Goal: Transaction & Acquisition: Purchase product/service

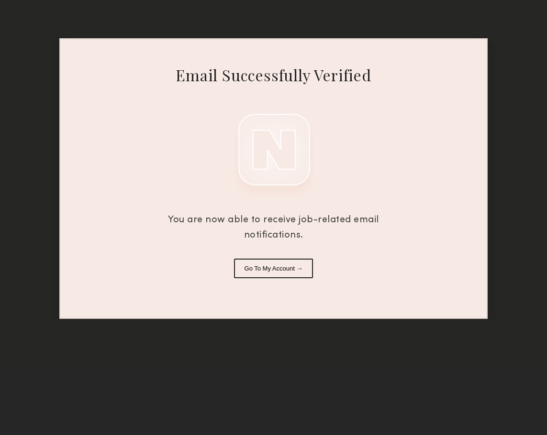
click at [271, 275] on button "Go To My Account →" at bounding box center [273, 269] width 79 height 20
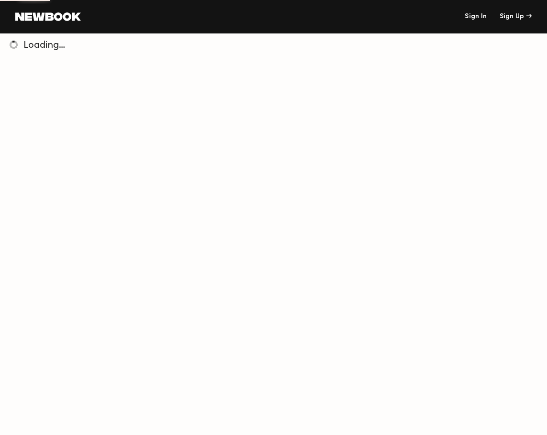
click at [414, 14] on link "Sign In" at bounding box center [475, 16] width 22 height 7
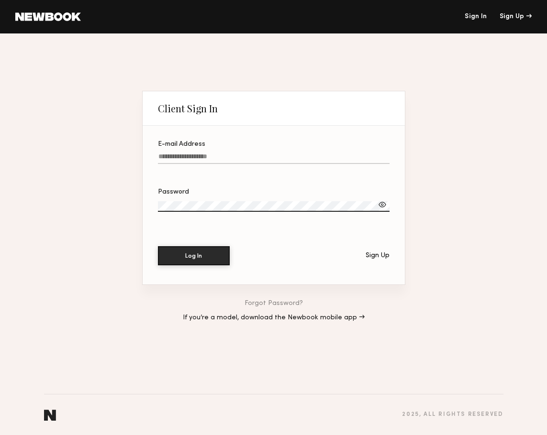
type input "**********"
click at [275, 153] on label "**********" at bounding box center [273, 157] width 231 height 33
click at [275, 153] on input "**********" at bounding box center [273, 158] width 231 height 11
click at [197, 258] on button "Log In" at bounding box center [194, 255] width 72 height 19
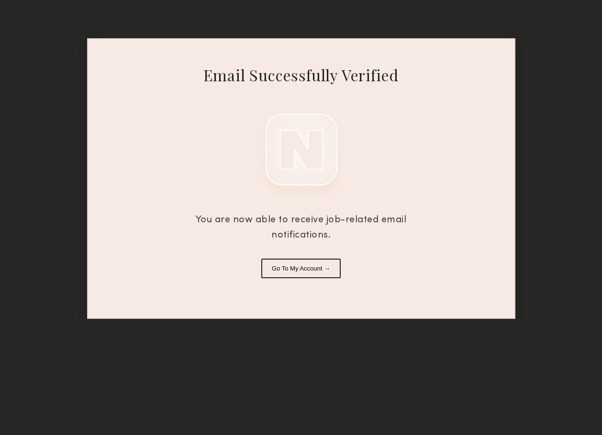
click at [326, 269] on button "Go To My Account →" at bounding box center [300, 269] width 79 height 20
click at [307, 270] on button "Go To My Account →" at bounding box center [300, 269] width 79 height 20
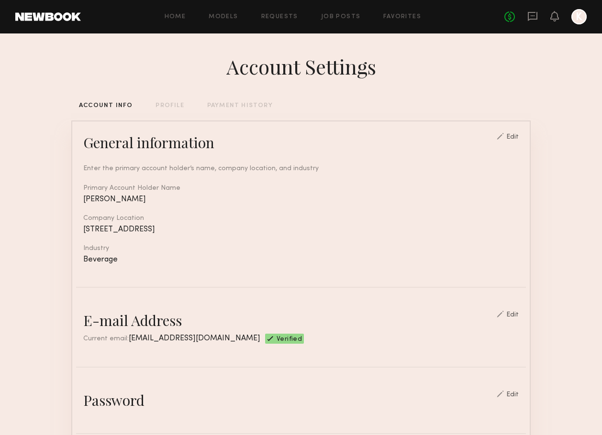
click at [230, 13] on div "Home Models Requests Job Posts Favorites Sign Out No fees up to $5,000 K" at bounding box center [333, 16] width 505 height 15
click at [231, 17] on link "Models" at bounding box center [223, 17] width 29 height 6
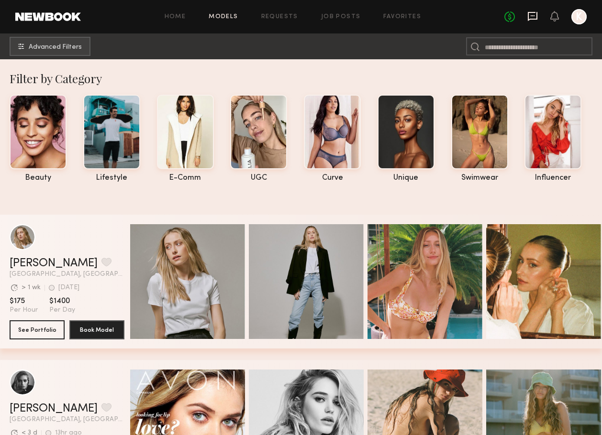
click at [536, 18] on icon at bounding box center [532, 16] width 11 height 11
click at [536, 12] on icon at bounding box center [532, 16] width 11 height 11
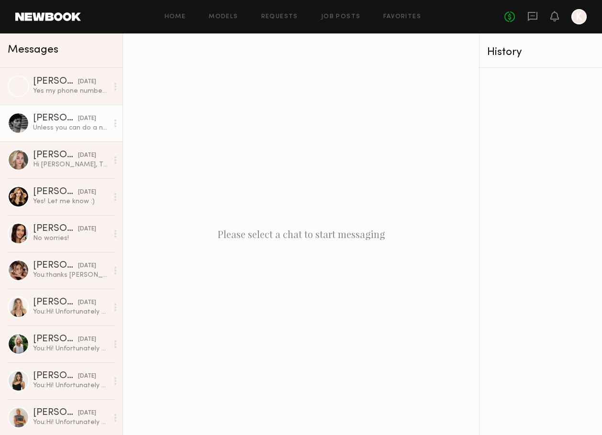
click at [64, 123] on div "Unless you can do a normal phone call now" at bounding box center [70, 127] width 75 height 9
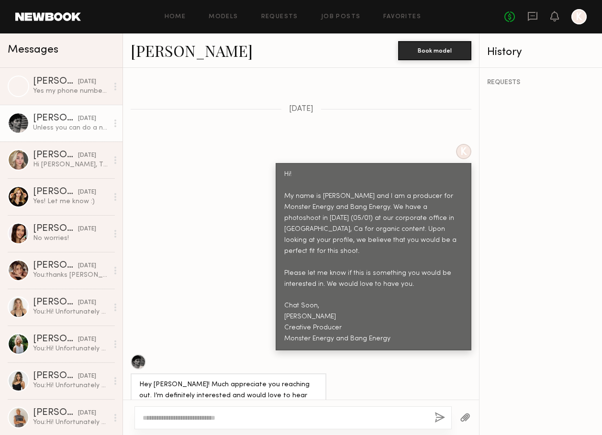
scroll to position [399, 0]
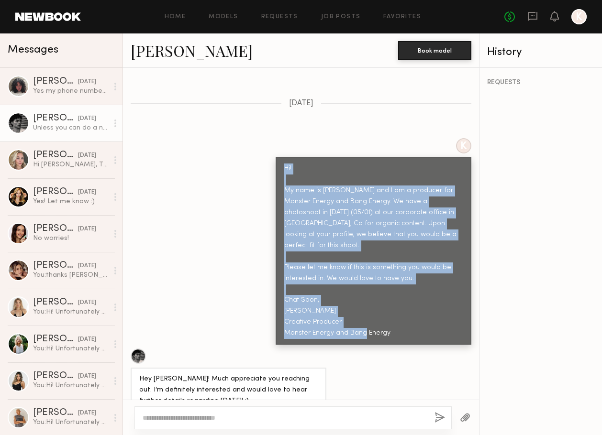
drag, startPoint x: 396, startPoint y: 308, endPoint x: 275, endPoint y: 150, distance: 199.5
click at [274, 150] on div "K Hi! My name is Kayla Selenski and I am a producer for Monster Energy and Bang…" at bounding box center [301, 241] width 356 height 207
copy div "Hi! My name is Kayla Selenski and I am a producer for Monster Energy and Bang E…"
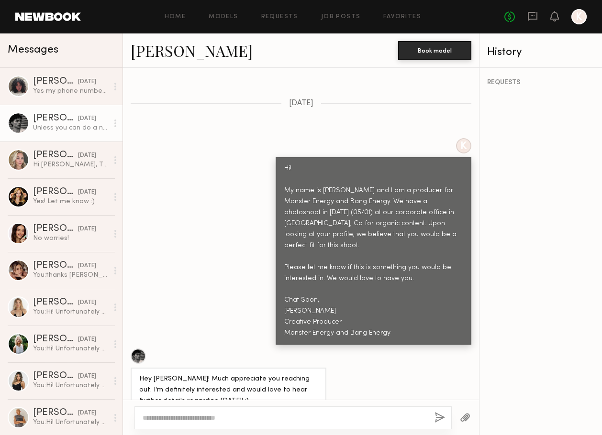
click at [184, 138] on div "K Hi! My name is Kayla Selenski and I am a producer for Monster Energy and Bang…" at bounding box center [301, 241] width 356 height 207
click at [221, 11] on div "Home Models Requests Job Posts Favorites Sign Out No fees up to $5,000 K" at bounding box center [333, 16] width 505 height 15
click at [226, 17] on link "Models" at bounding box center [223, 17] width 29 height 6
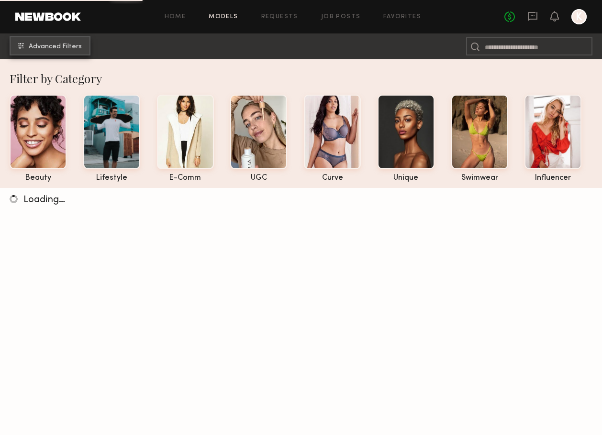
click at [47, 47] on span "Advanced Filters" at bounding box center [55, 47] width 53 height 7
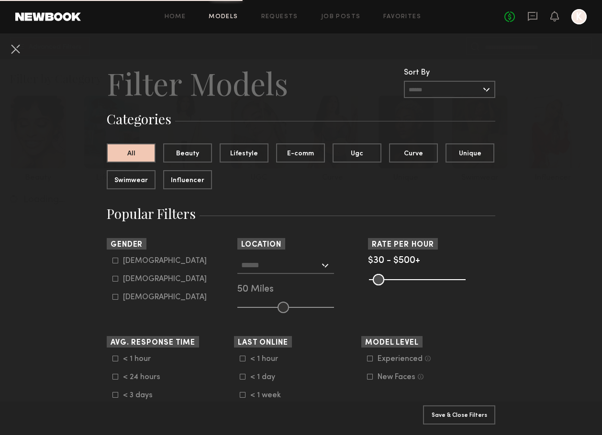
click at [126, 263] on div "Male" at bounding box center [165, 261] width 84 height 6
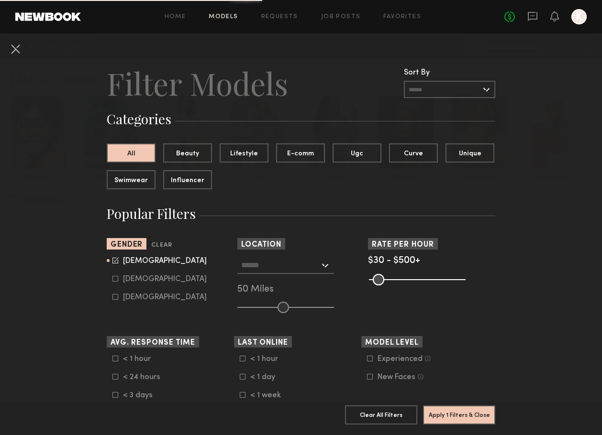
click at [126, 280] on div "Female" at bounding box center [165, 279] width 84 height 6
type input "*"
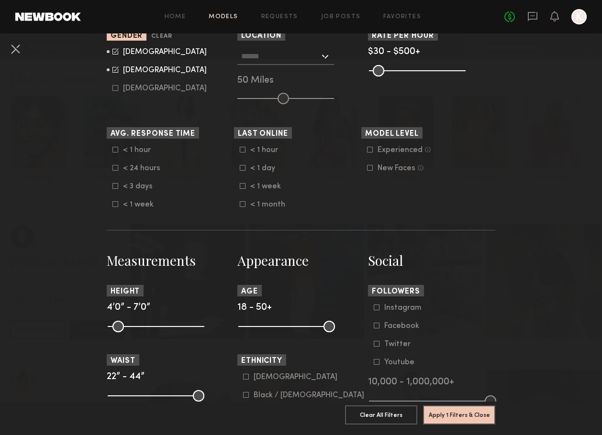
scroll to position [220, 0]
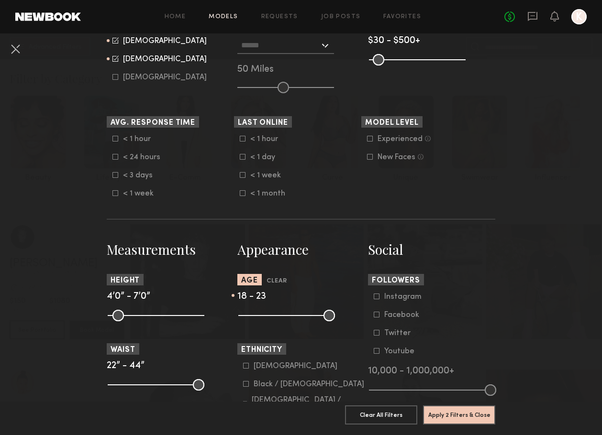
drag, startPoint x: 330, startPoint y: 315, endPoint x: 258, endPoint y: 314, distance: 72.7
click at [258, 314] on input "range" at bounding box center [286, 315] width 97 height 11
drag, startPoint x: 257, startPoint y: 318, endPoint x: 266, endPoint y: 318, distance: 9.1
type input "**"
click at [266, 318] on input "range" at bounding box center [286, 315] width 97 height 11
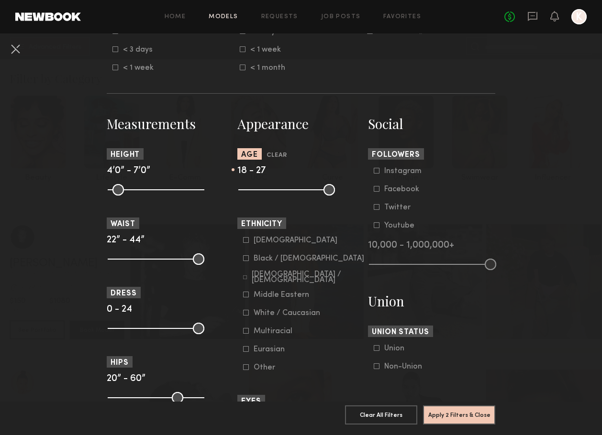
scroll to position [346, 0]
click at [376, 369] on icon at bounding box center [376, 366] width 6 height 6
click at [446, 419] on button "Apply 3 Filters & Close" at bounding box center [459, 414] width 72 height 19
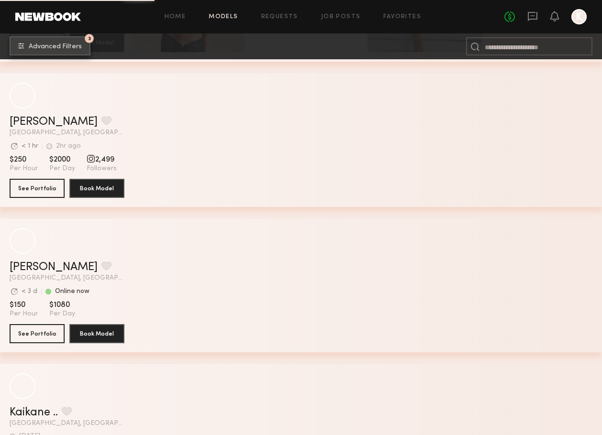
scroll to position [4948, 0]
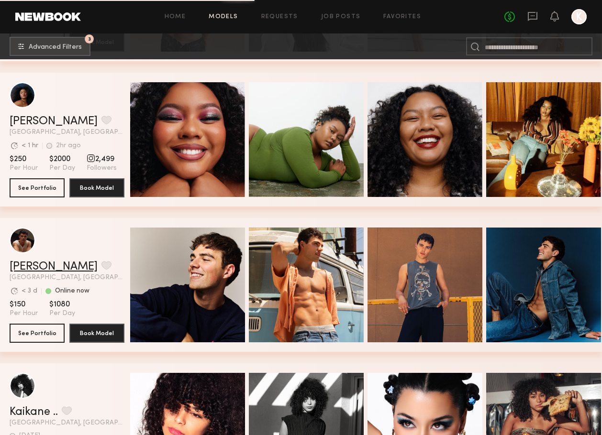
click at [46, 265] on link "Sterling R." at bounding box center [54, 266] width 88 height 11
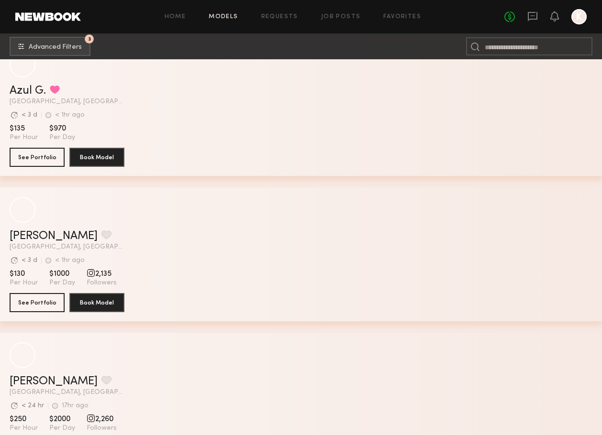
scroll to position [10825, 0]
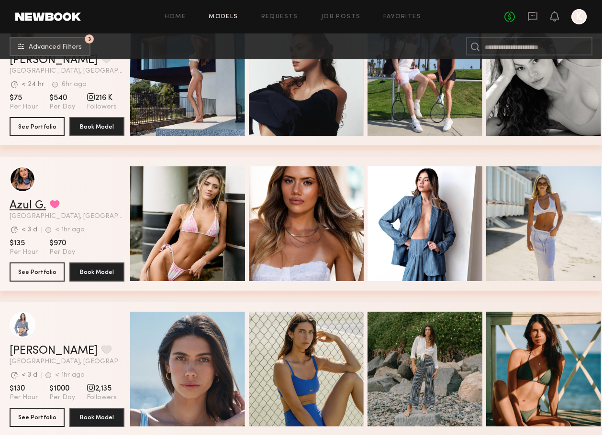
click at [21, 205] on link "Azul G." at bounding box center [28, 205] width 36 height 11
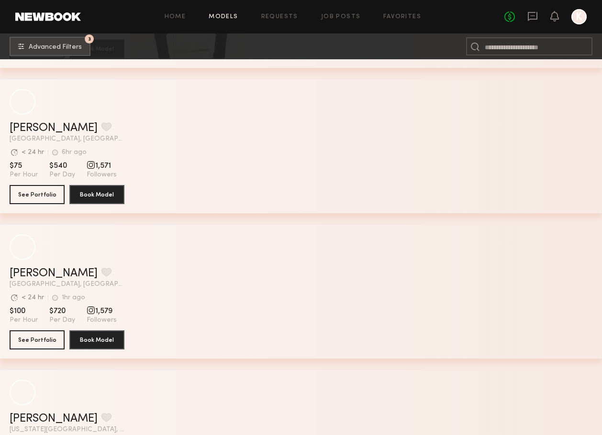
scroll to position [12662, 0]
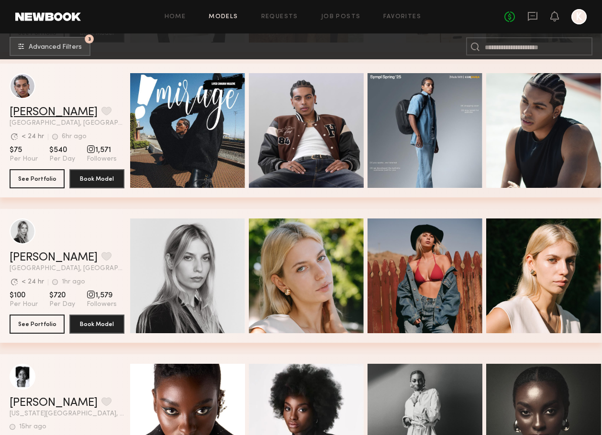
click at [35, 109] on link "[PERSON_NAME]" at bounding box center [54, 112] width 88 height 11
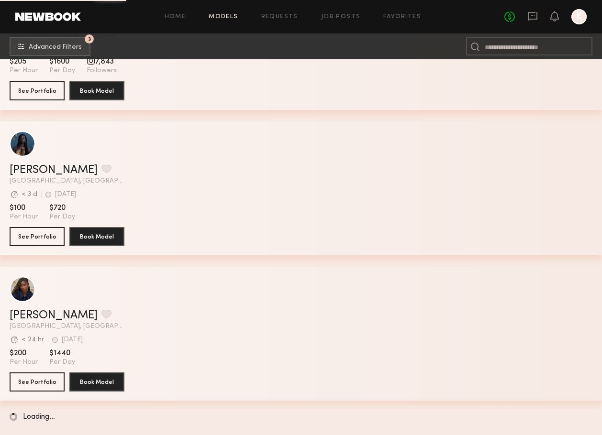
scroll to position [22492, 0]
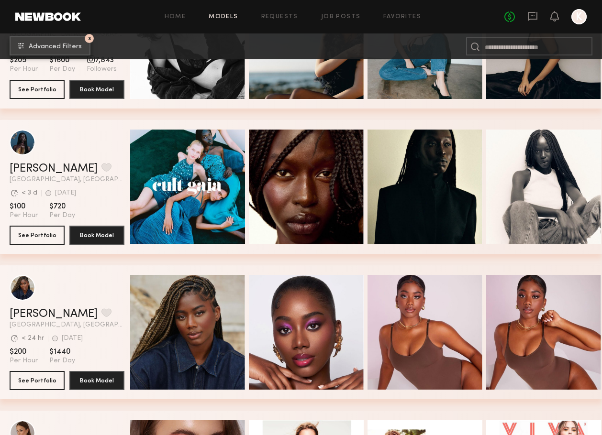
click at [80, 45] on span "Advanced Filters" at bounding box center [55, 47] width 53 height 7
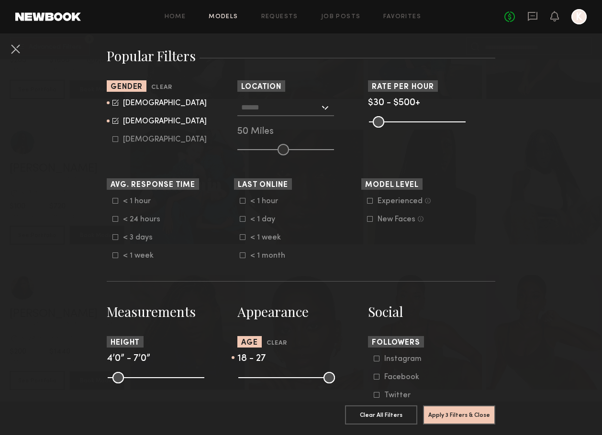
scroll to position [177, 0]
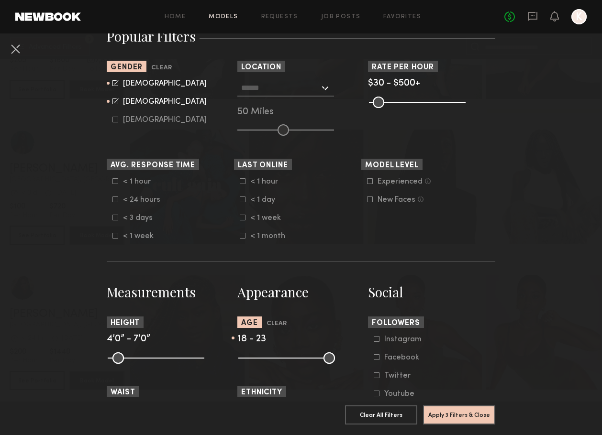
drag, startPoint x: 265, startPoint y: 358, endPoint x: 258, endPoint y: 358, distance: 6.7
type input "**"
click at [258, 358] on input "range" at bounding box center [286, 357] width 97 height 11
click at [467, 417] on button "Apply 3 Filters & Close" at bounding box center [459, 414] width 72 height 19
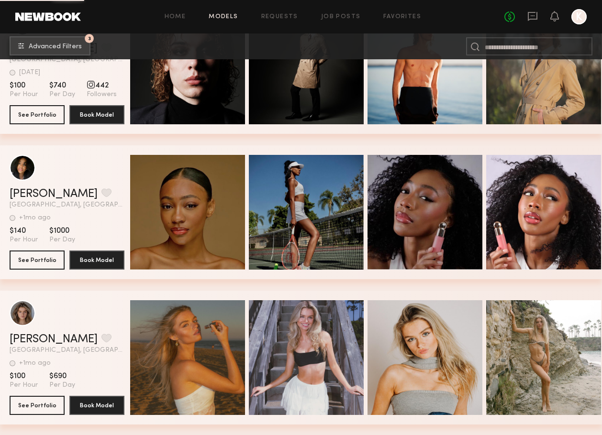
scroll to position [36426, 0]
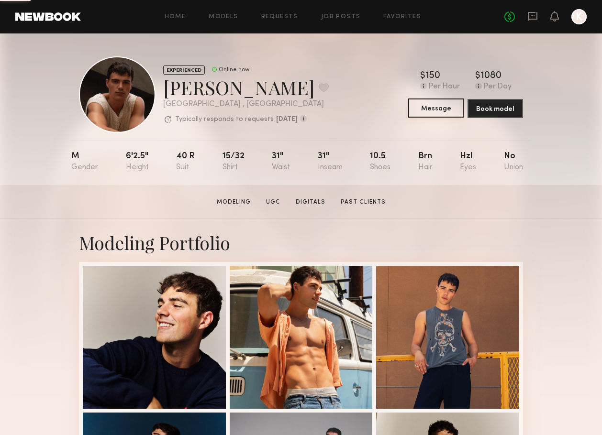
click at [433, 110] on button "Message" at bounding box center [435, 108] width 55 height 19
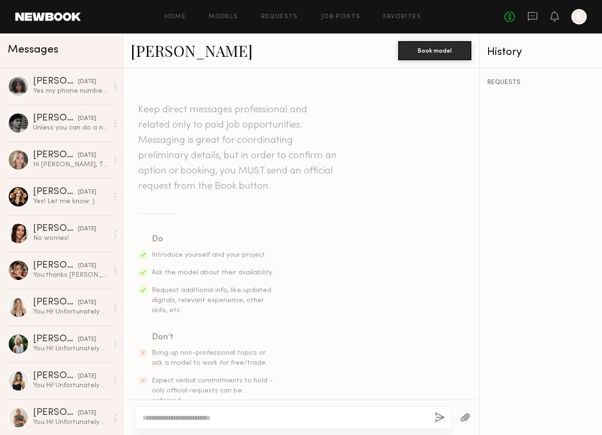
click at [248, 420] on textarea at bounding box center [285, 418] width 284 height 10
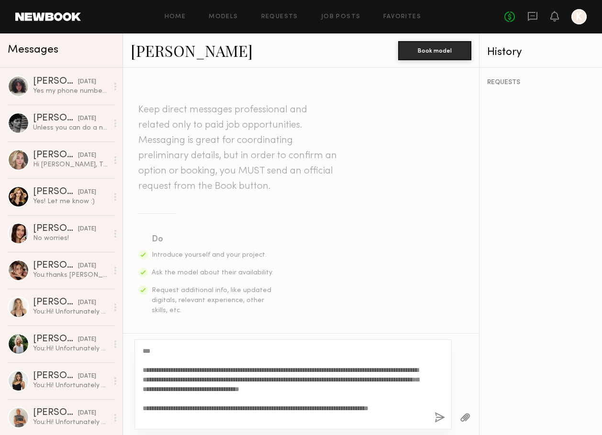
drag, startPoint x: 260, startPoint y: 381, endPoint x: 207, endPoint y: 379, distance: 53.1
click at [207, 379] on textarea "**********" at bounding box center [285, 384] width 284 height 77
drag, startPoint x: 384, startPoint y: 377, endPoint x: 274, endPoint y: 380, distance: 110.0
click at [274, 380] on textarea "**********" at bounding box center [285, 384] width 284 height 77
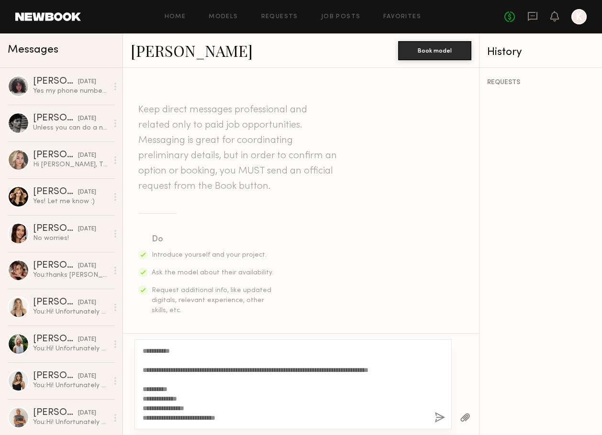
type textarea "**********"
click at [438, 417] on button "button" at bounding box center [439, 418] width 11 height 12
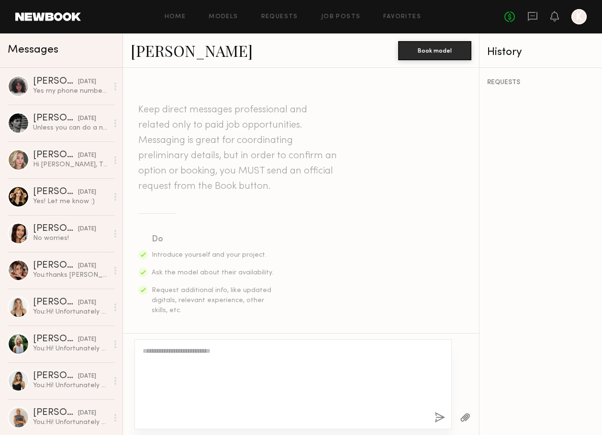
scroll to position [0, 0]
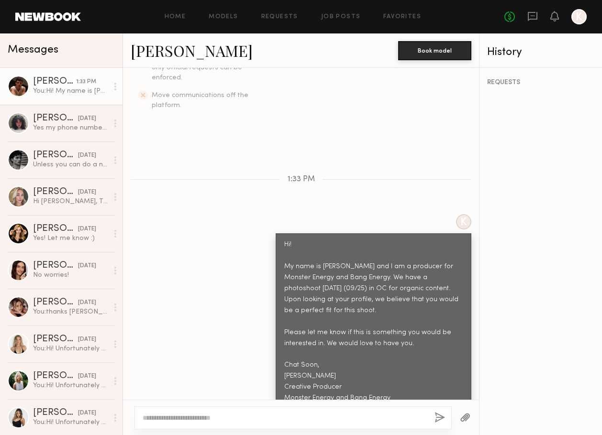
click at [299, 412] on div at bounding box center [292, 417] width 317 height 23
click at [296, 418] on textarea at bounding box center [285, 418] width 284 height 10
click at [210, 417] on textarea "**********" at bounding box center [285, 418] width 284 height 10
type textarea "**********"
click at [442, 418] on button "button" at bounding box center [439, 418] width 11 height 12
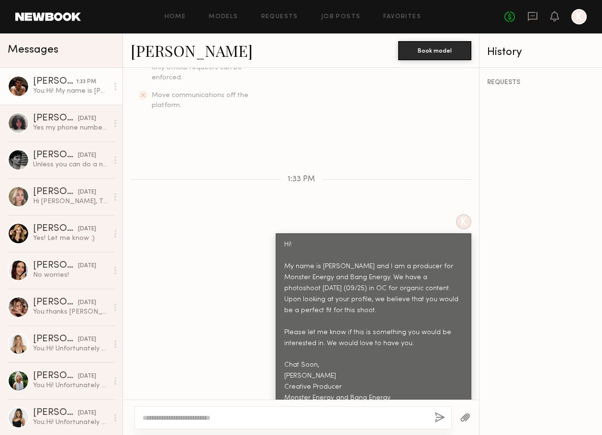
scroll to position [350, 0]
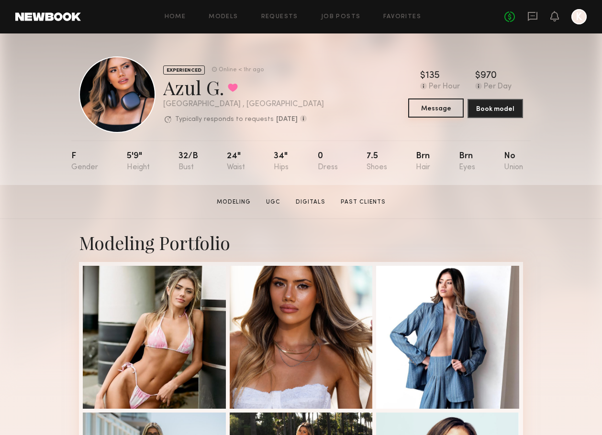
click at [429, 108] on button "Message" at bounding box center [435, 108] width 55 height 19
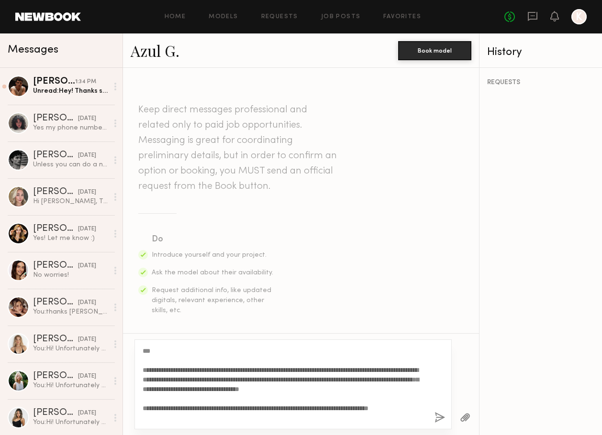
drag, startPoint x: 262, startPoint y: 378, endPoint x: 208, endPoint y: 380, distance: 54.1
click at [208, 380] on textarea "**********" at bounding box center [285, 384] width 284 height 77
drag, startPoint x: 164, startPoint y: 388, endPoint x: 270, endPoint y: 381, distance: 106.4
click at [270, 381] on textarea "**********" at bounding box center [285, 384] width 284 height 77
drag, startPoint x: 259, startPoint y: 420, endPoint x: 132, endPoint y: 318, distance: 163.2
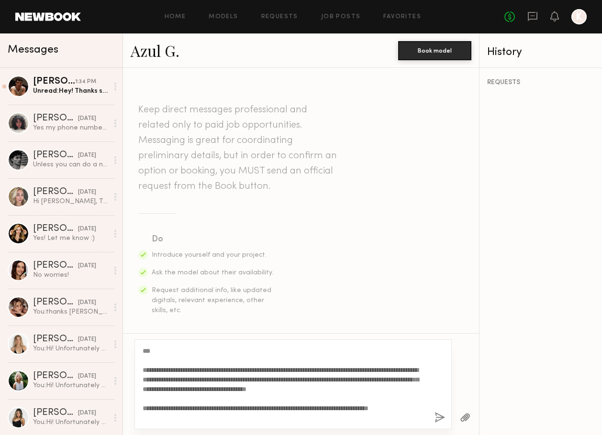
click at [132, 318] on div "Keep direct messages professional and related only to paid job opportunities. M…" at bounding box center [301, 251] width 356 height 367
type textarea "**********"
click at [441, 417] on button "button" at bounding box center [439, 418] width 11 height 12
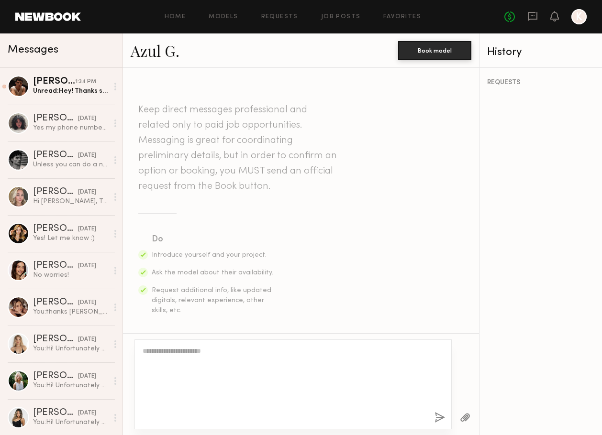
scroll to position [323, 0]
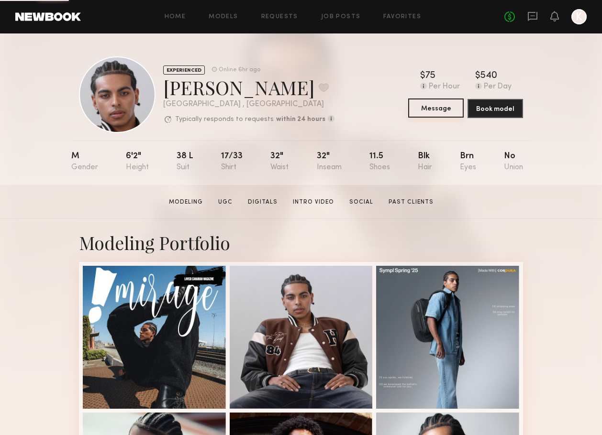
click at [433, 109] on button "Message" at bounding box center [435, 108] width 55 height 19
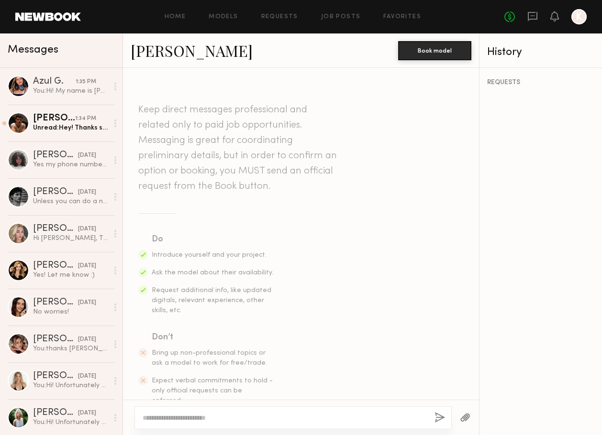
click at [241, 415] on textarea at bounding box center [285, 418] width 284 height 10
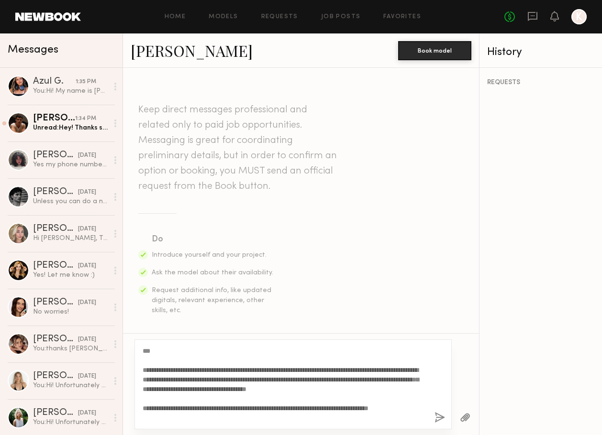
type textarea "**********"
click at [441, 415] on button "button" at bounding box center [439, 418] width 11 height 12
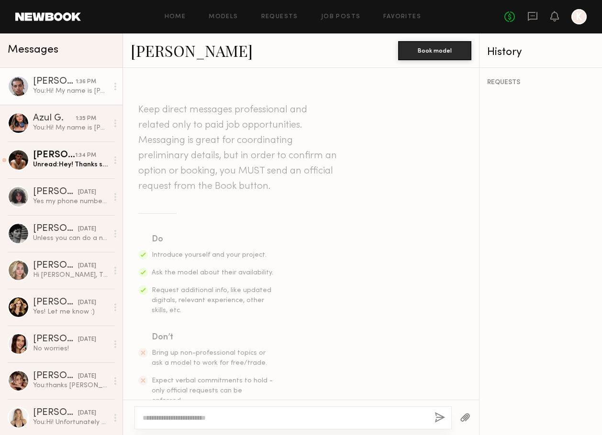
scroll to position [323, 0]
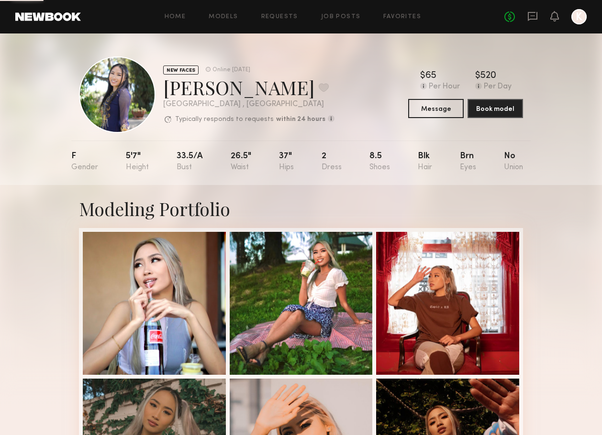
click at [440, 98] on div "$ Typical rate set by model. Can vary by project & usage. 65 Per Hour $ Typical…" at bounding box center [465, 94] width 115 height 47
click at [437, 107] on button "Message" at bounding box center [435, 108] width 55 height 19
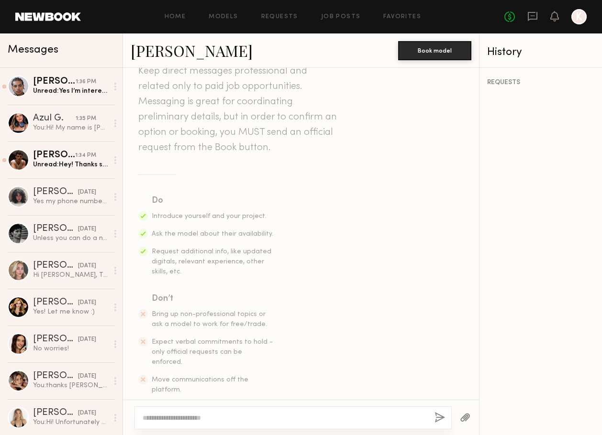
scroll to position [51, 0]
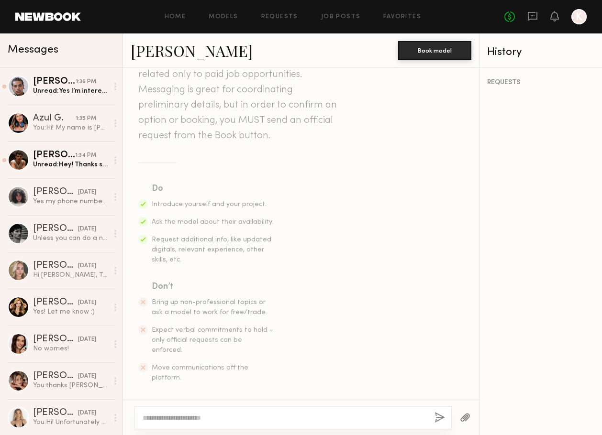
click at [243, 415] on textarea at bounding box center [285, 418] width 284 height 10
click at [243, 415] on textarea "**********" at bounding box center [285, 418] width 284 height 10
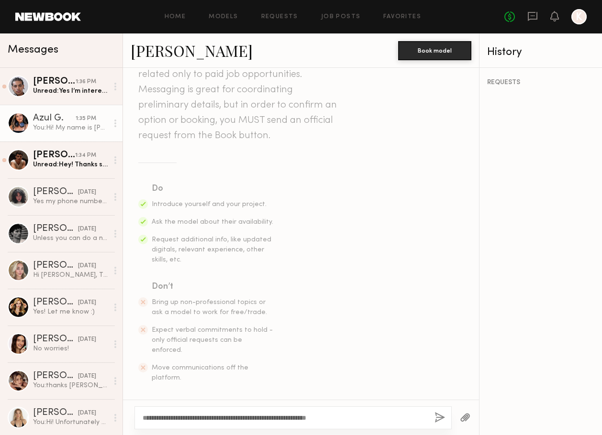
type textarea "**********"
click at [46, 131] on div "You: Hi! My name is Kayla Selenski and I am a producer for Monster Energy and B…" at bounding box center [70, 127] width 75 height 9
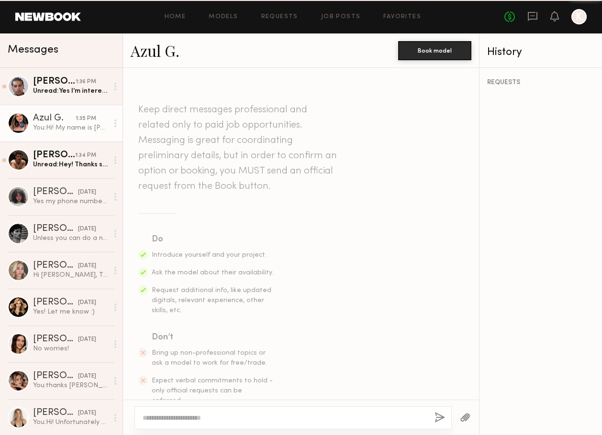
scroll to position [323, 0]
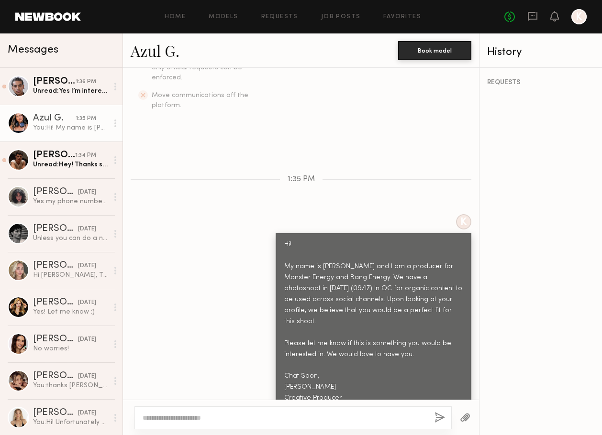
drag, startPoint x: 395, startPoint y: 382, endPoint x: 271, endPoint y: 229, distance: 196.9
click at [271, 229] on div "K Hi! My name is Kayla Selenski and I am a producer for Monster Energy and Bang…" at bounding box center [301, 317] width 356 height 207
copy div "Hi! My name is Kayla Selenski and I am a producer for Monster Energy and Bang E…"
click at [252, 240] on div "K Hi! My name is Kayla Selenski and I am a producer for Monster Energy and Bang…" at bounding box center [301, 317] width 356 height 207
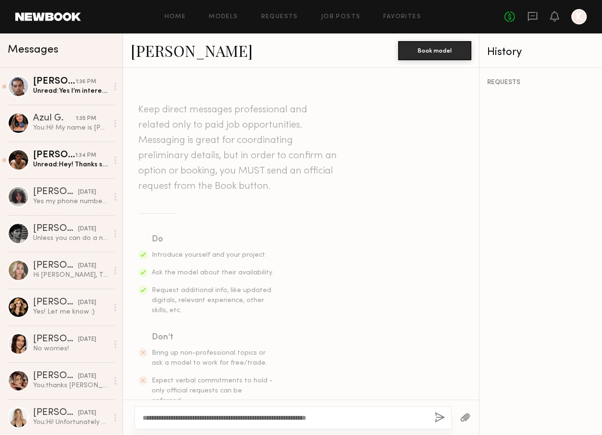
click at [265, 417] on textarea "**********" at bounding box center [285, 418] width 284 height 10
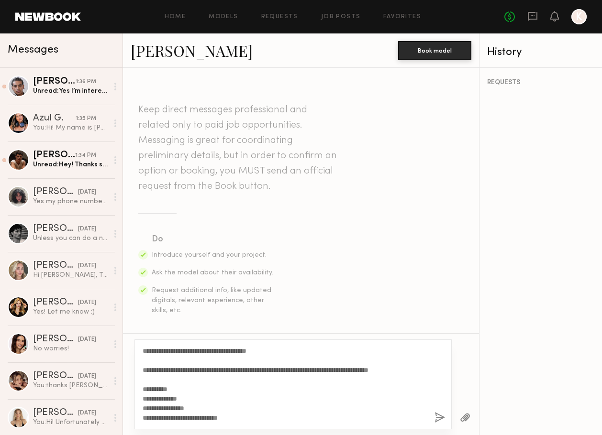
scroll to position [56, 0]
type textarea "**********"
click at [438, 417] on button "button" at bounding box center [439, 418] width 11 height 12
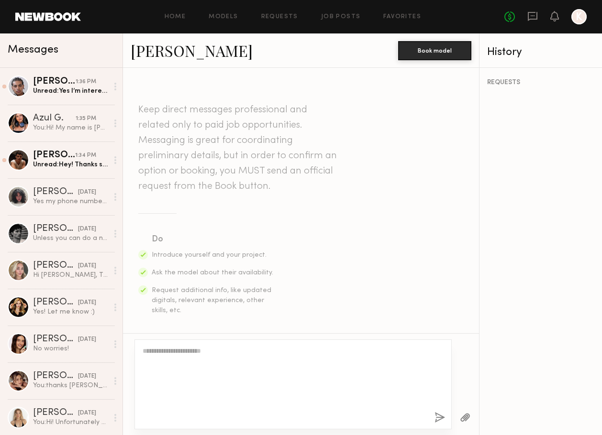
scroll to position [0, 0]
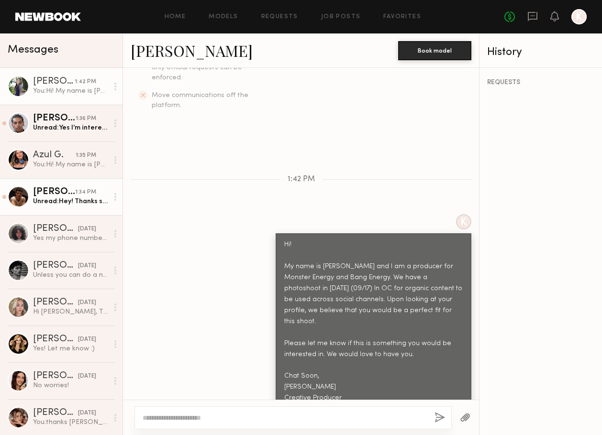
click at [51, 199] on div "Unread: Hey! Thanks so much for reaching out! I’m totally interested and would …" at bounding box center [70, 201] width 75 height 9
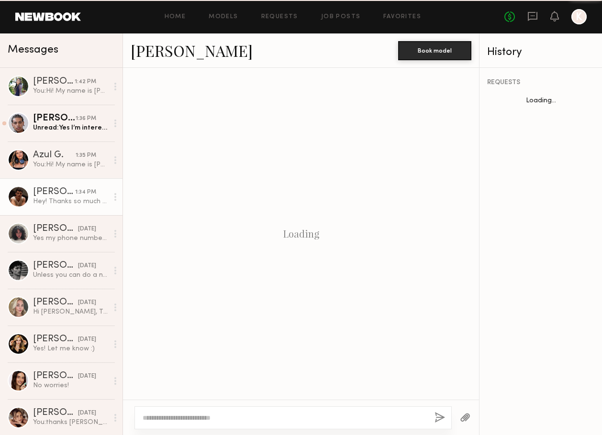
scroll to position [387, 0]
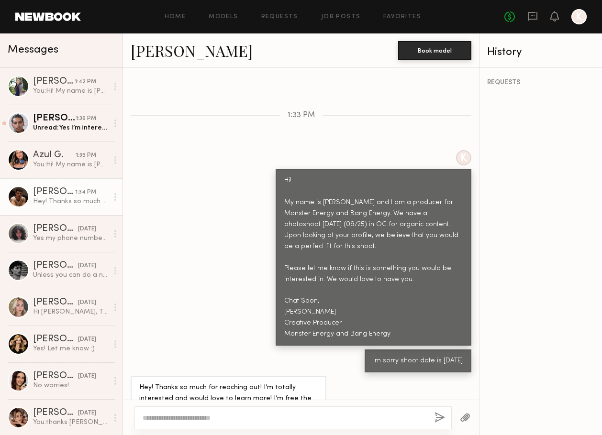
click at [231, 414] on textarea at bounding box center [285, 418] width 284 height 10
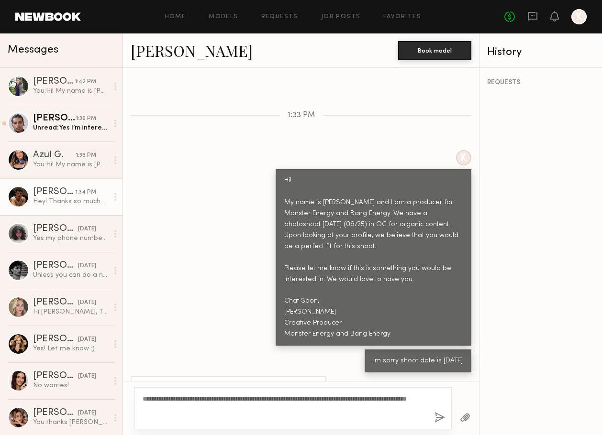
type textarea "**********"
click at [443, 415] on button "button" at bounding box center [439, 418] width 11 height 12
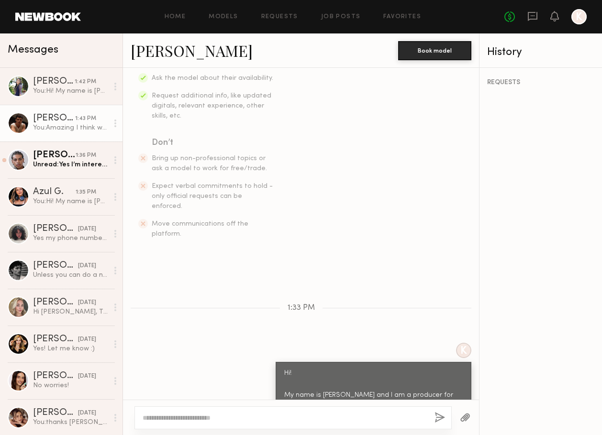
scroll to position [517, 0]
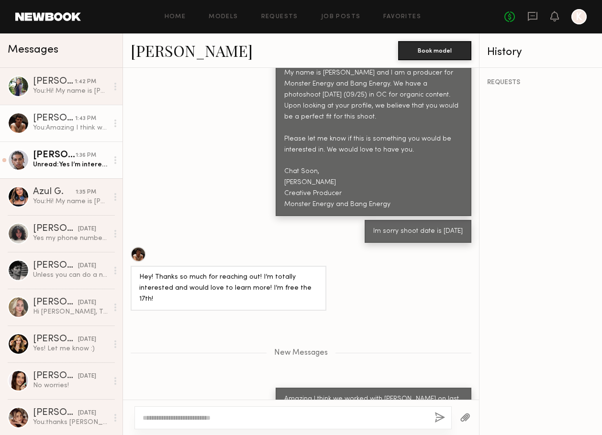
click at [69, 157] on div "[PERSON_NAME]" at bounding box center [54, 156] width 43 height 10
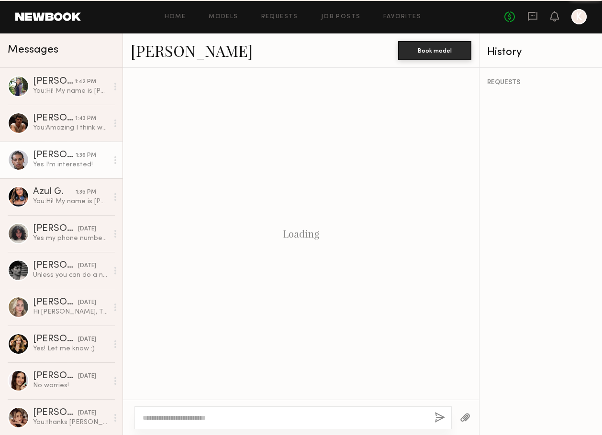
scroll to position [350, 0]
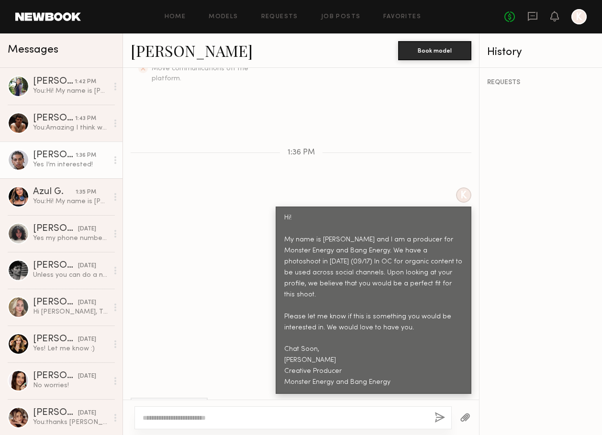
click at [158, 54] on link "[PERSON_NAME]" at bounding box center [192, 50] width 122 height 21
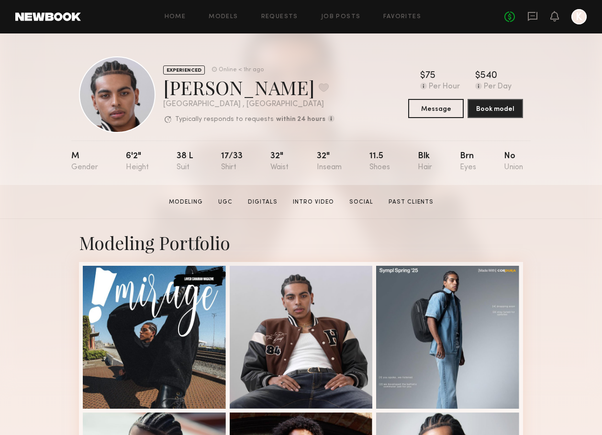
click at [74, 180] on div "M 6'2" 38 l 17/33 32" 32" 11.5 Blk Brn No" at bounding box center [296, 163] width 451 height 44
click at [433, 110] on button "Message" at bounding box center [435, 108] width 55 height 19
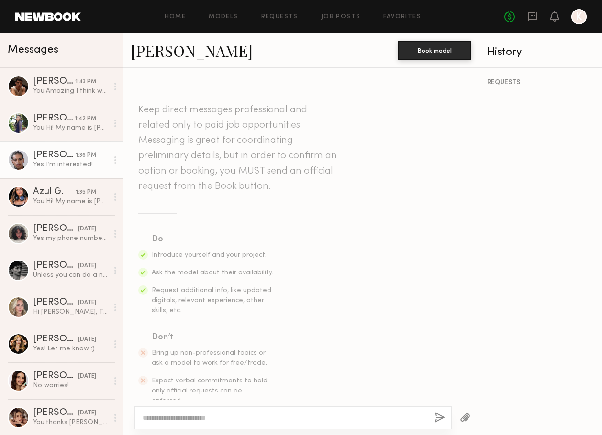
scroll to position [350, 0]
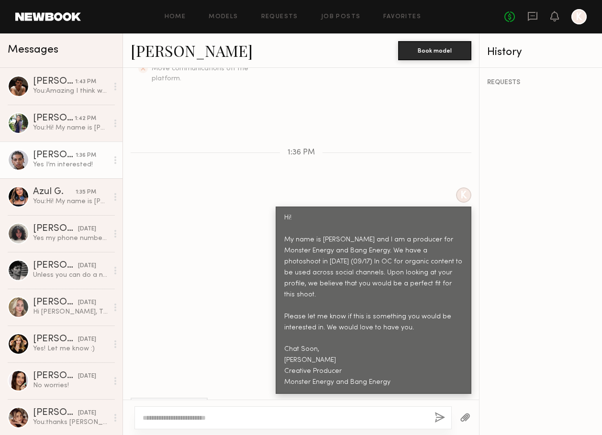
click at [243, 419] on textarea at bounding box center [285, 418] width 284 height 10
type textarea "**********"
click at [438, 418] on button "button" at bounding box center [439, 418] width 11 height 12
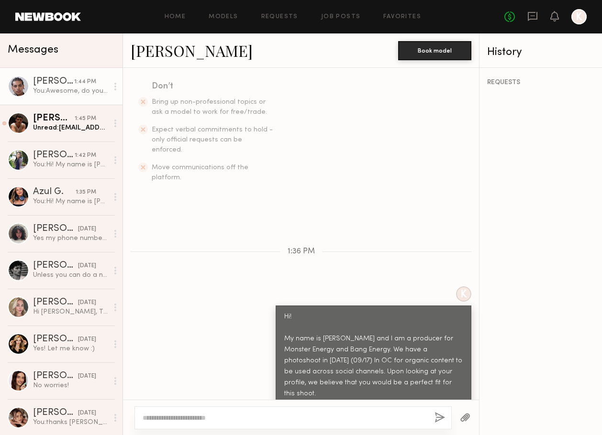
scroll to position [514, 0]
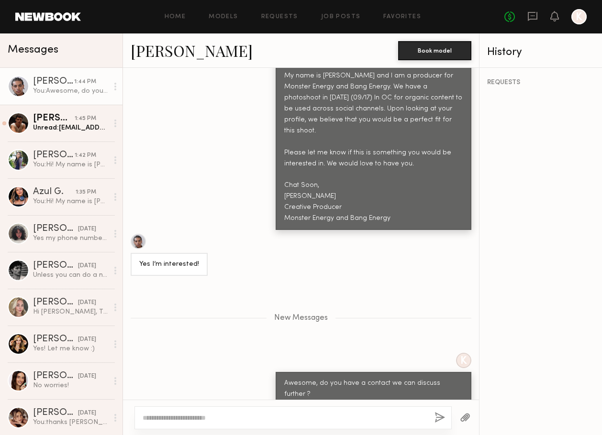
click at [252, 422] on textarea at bounding box center [285, 418] width 284 height 10
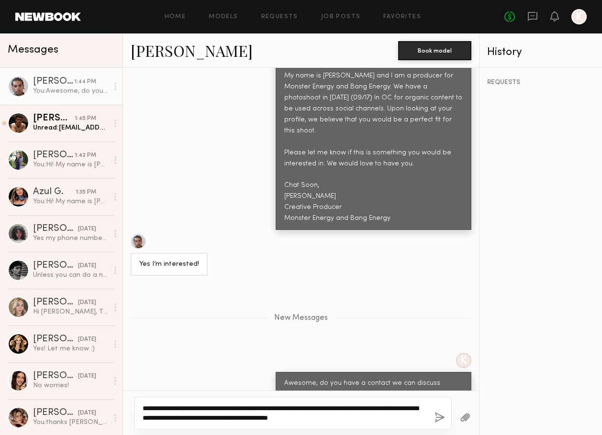
click at [206, 414] on textarea "**********" at bounding box center [285, 413] width 284 height 19
type textarea "**********"
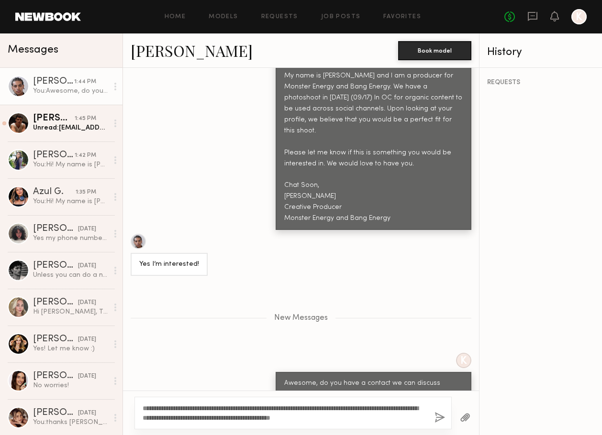
drag, startPoint x: 378, startPoint y: 424, endPoint x: 160, endPoint y: 412, distance: 217.9
click at [160, 412] on div "**********" at bounding box center [292, 413] width 317 height 33
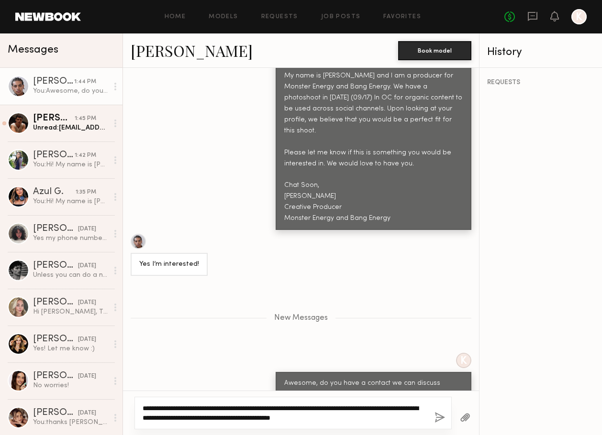
click at [179, 412] on textarea "**********" at bounding box center [285, 413] width 284 height 19
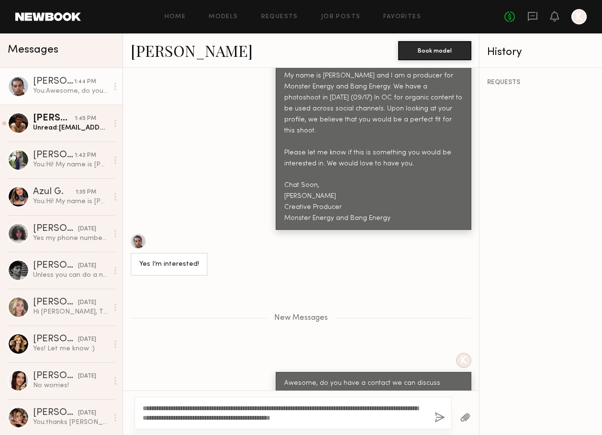
click at [443, 416] on button "button" at bounding box center [439, 418] width 11 height 12
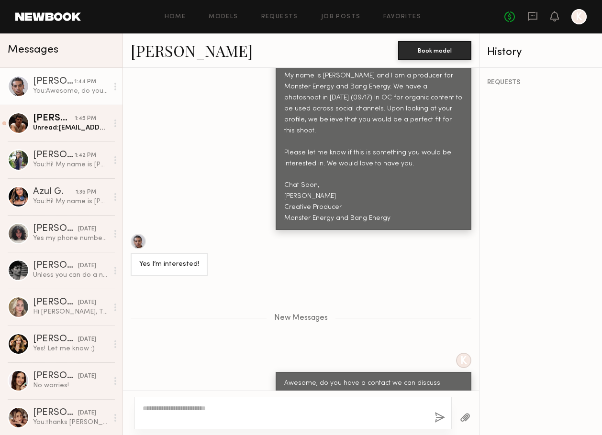
scroll to position [593, 0]
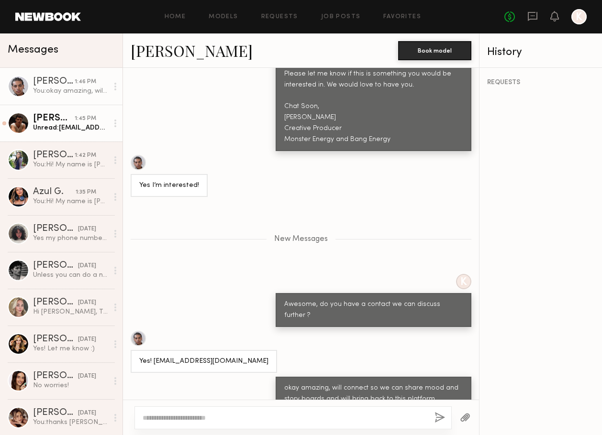
click at [90, 132] on link "Sterling R. 1:45 PM Unread: sterlingraider@gmail.com" at bounding box center [61, 123] width 122 height 37
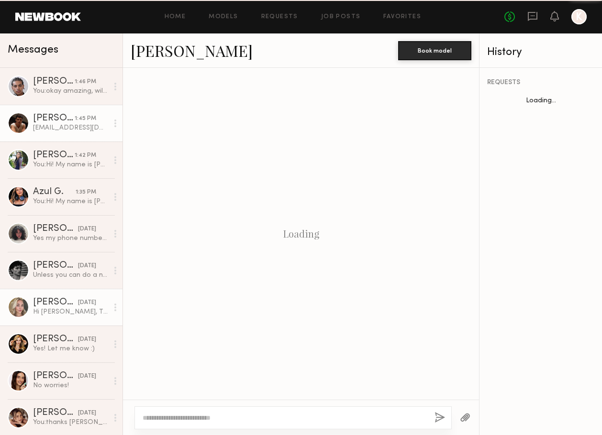
scroll to position [536, 0]
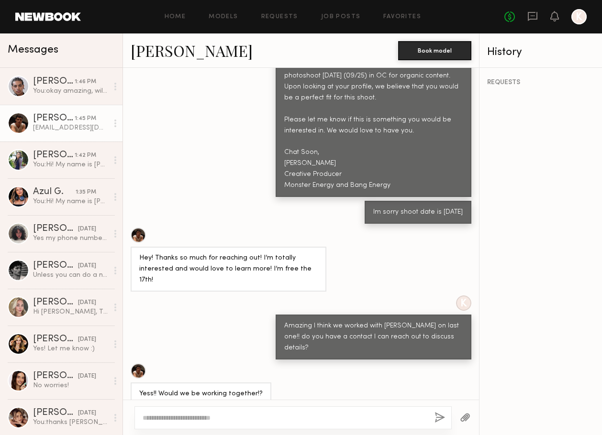
click at [201, 419] on textarea at bounding box center [285, 418] width 284 height 10
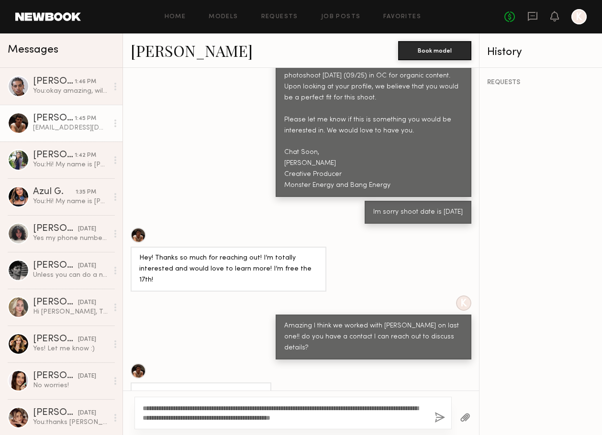
click at [140, 407] on div "**********" at bounding box center [292, 413] width 317 height 33
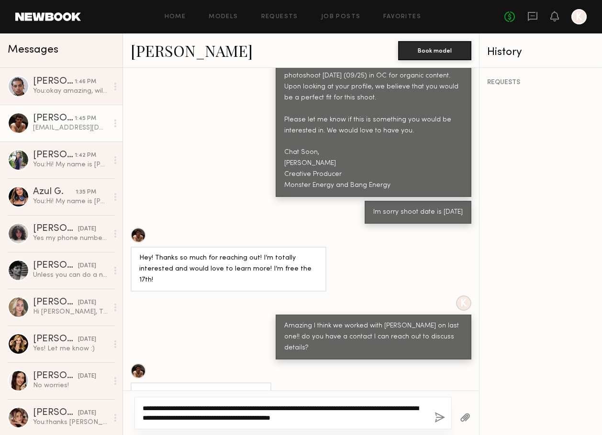
click at [145, 410] on textarea "**********" at bounding box center [285, 413] width 284 height 19
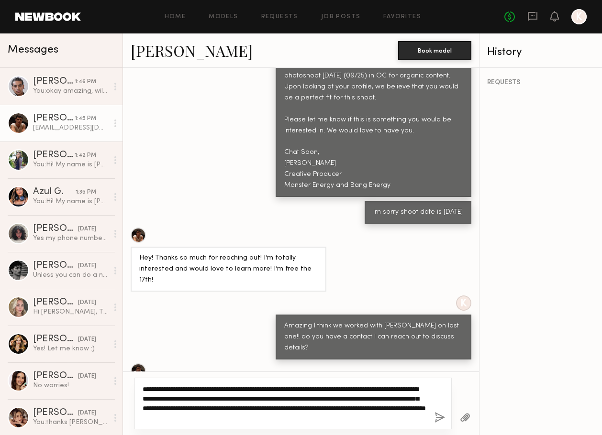
type textarea "**********"
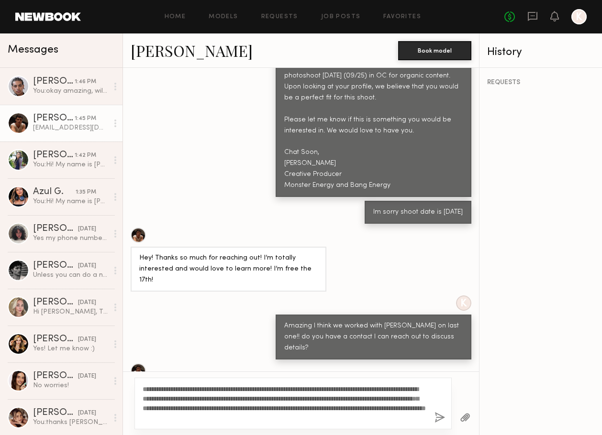
click at [441, 416] on button "button" at bounding box center [439, 418] width 11 height 12
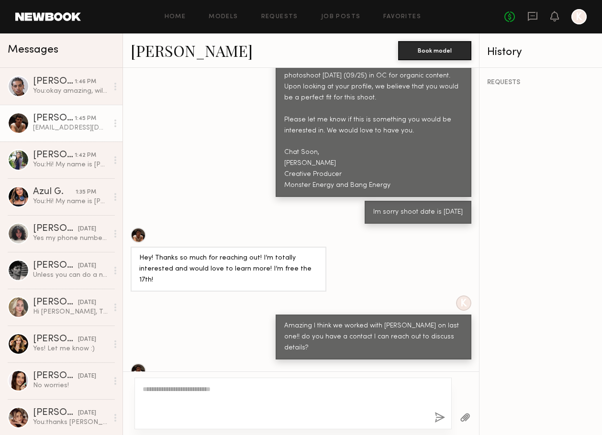
scroll to position [702, 0]
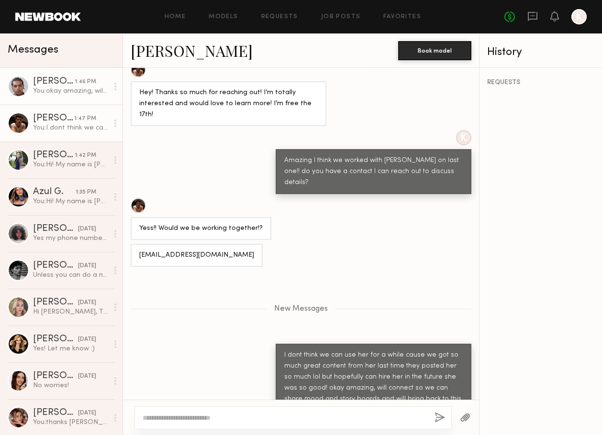
click at [45, 89] on div "You: okay amazing, will connect so we can share mood and story boards and will …" at bounding box center [70, 91] width 75 height 9
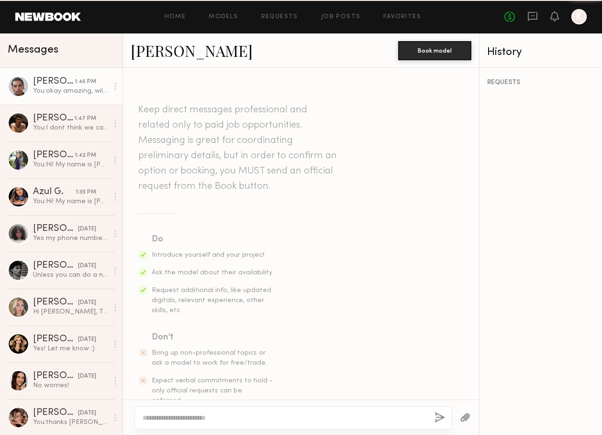
scroll to position [520, 0]
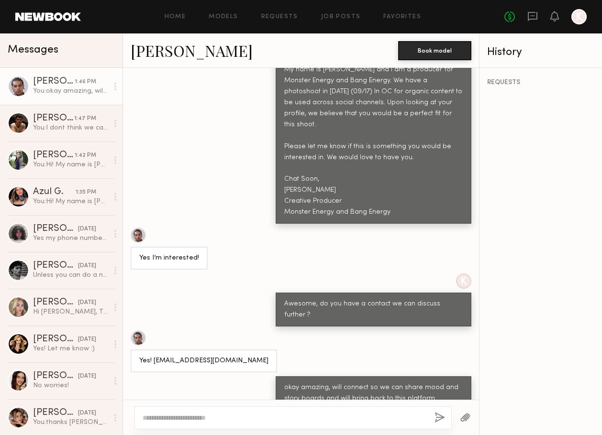
click at [167, 52] on link "[PERSON_NAME]" at bounding box center [192, 50] width 122 height 21
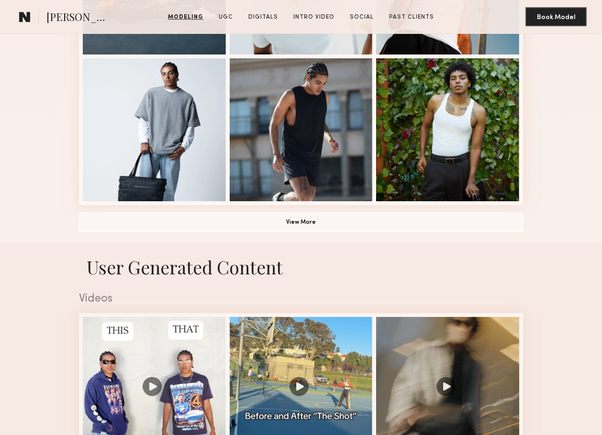
scroll to position [845, 0]
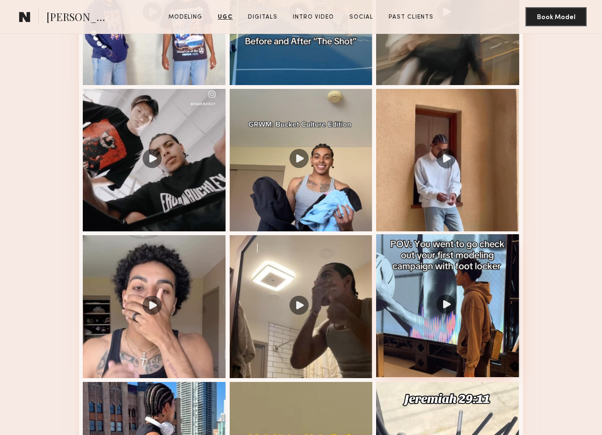
scroll to position [1017, 0]
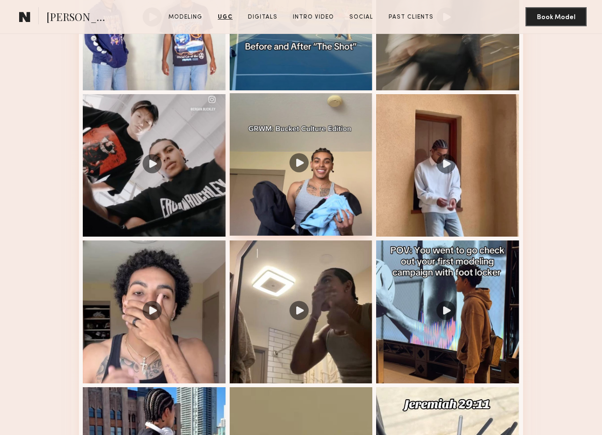
click at [314, 161] on div at bounding box center [301, 164] width 143 height 143
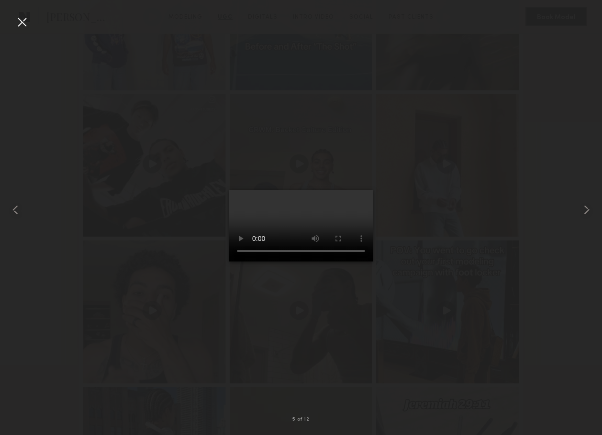
click at [16, 23] on div at bounding box center [21, 21] width 15 height 15
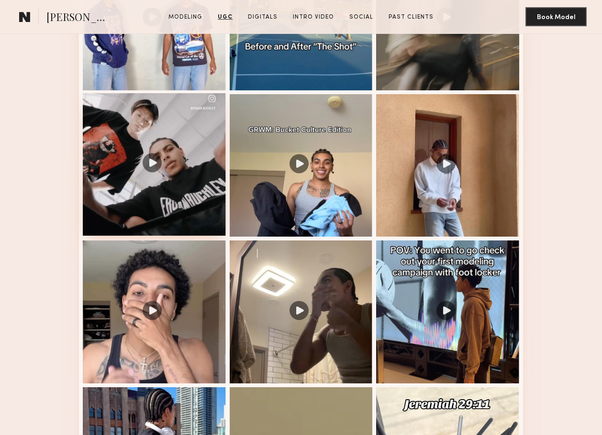
scroll to position [877, 0]
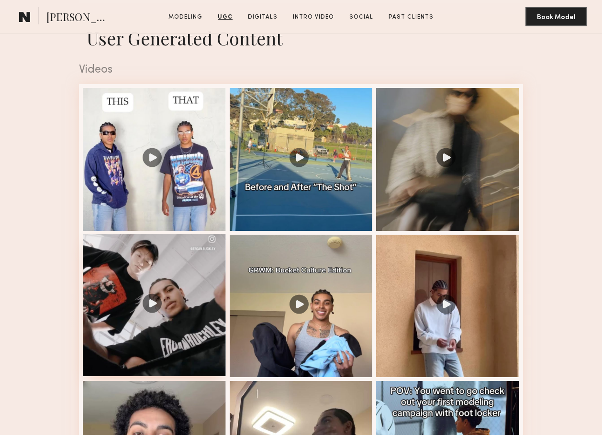
click at [170, 186] on div at bounding box center [154, 159] width 143 height 143
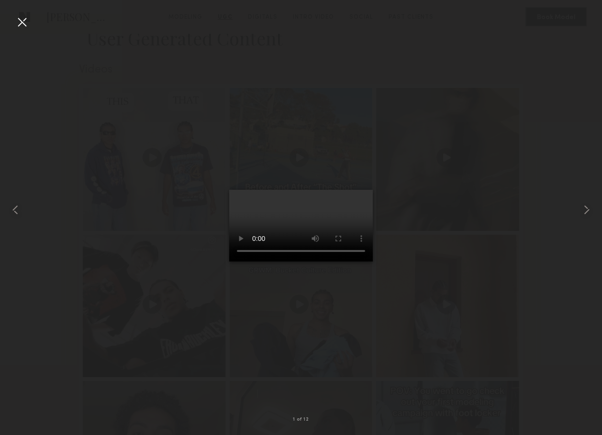
click at [27, 22] on div at bounding box center [21, 21] width 15 height 15
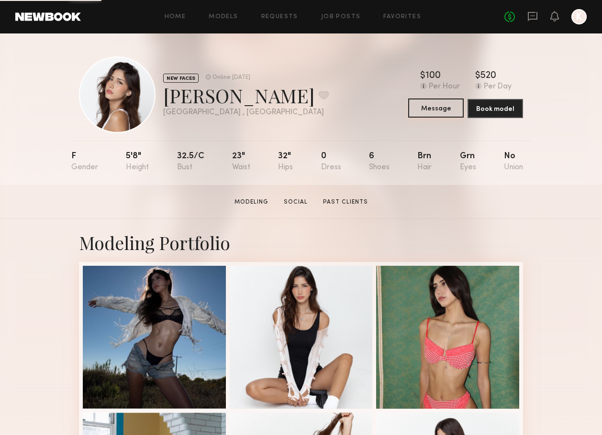
click at [443, 107] on button "Message" at bounding box center [435, 108] width 55 height 19
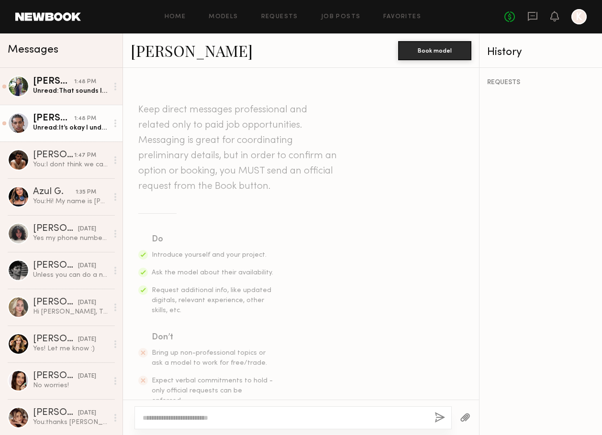
click at [67, 121] on div "[PERSON_NAME]" at bounding box center [53, 119] width 41 height 10
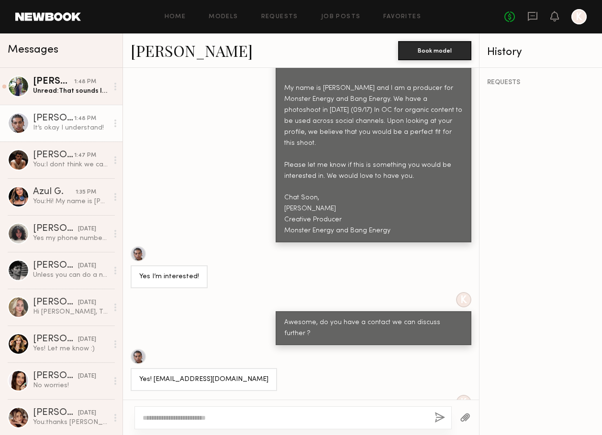
scroll to position [473, 0]
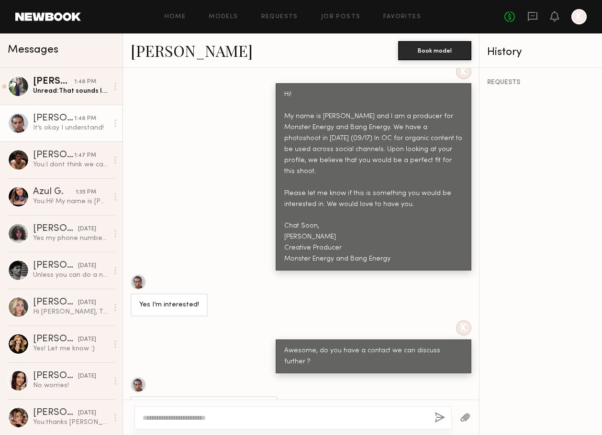
drag, startPoint x: 402, startPoint y: 233, endPoint x: 266, endPoint y: 77, distance: 206.1
click at [266, 77] on div "K Hi! My name is [PERSON_NAME] and I am a producer for Monster Energy and Bang …" at bounding box center [301, 167] width 356 height 207
copy div "Hi! My name is [PERSON_NAME] and I am a producer for Monster Energy and Bang En…"
click at [238, 134] on div "K Hi! My name is [PERSON_NAME] and I am a producer for Monster Energy and Bang …" at bounding box center [301, 167] width 356 height 207
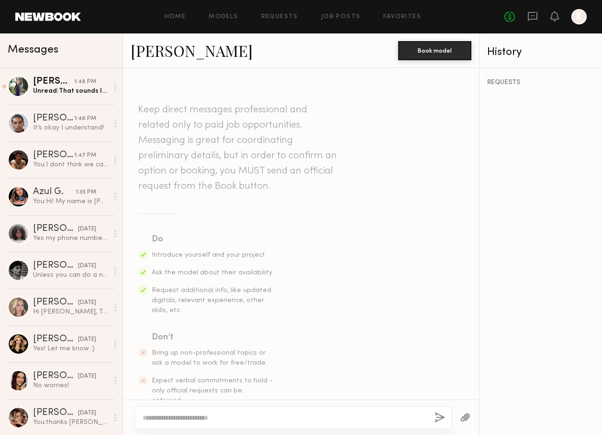
click at [174, 420] on textarea at bounding box center [285, 418] width 284 height 10
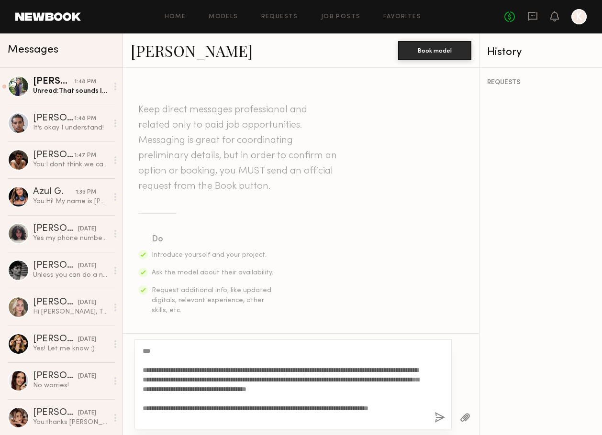
type textarea "**********"
click at [437, 416] on button "button" at bounding box center [439, 418] width 11 height 12
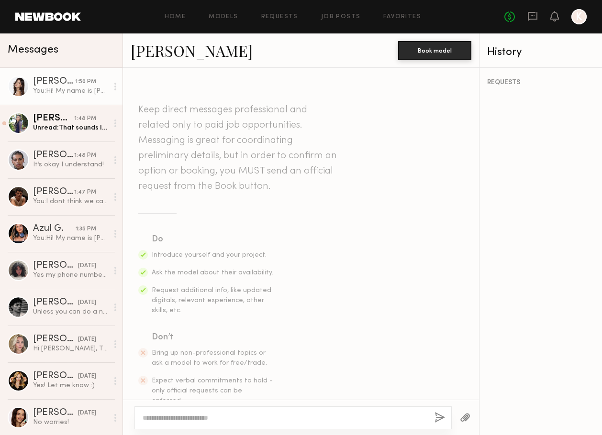
scroll to position [323, 0]
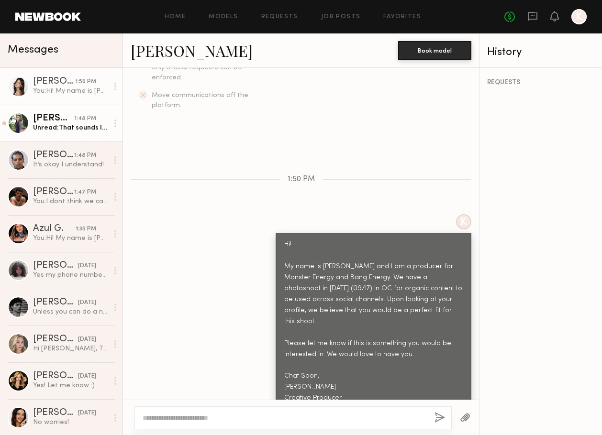
click at [80, 119] on div "1:48 PM" at bounding box center [85, 118] width 22 height 9
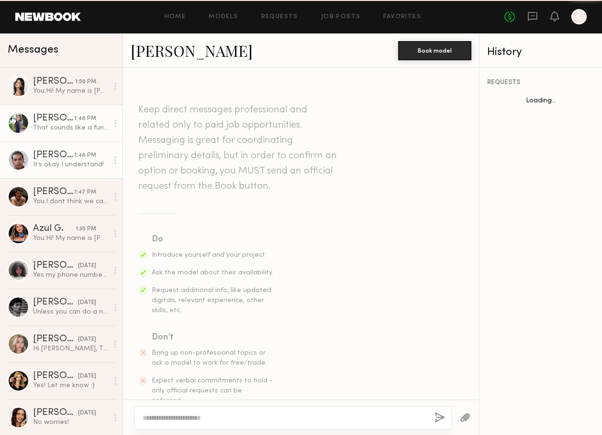
scroll to position [350, 0]
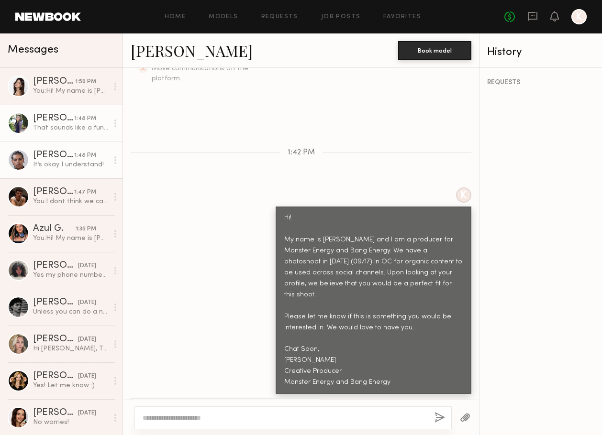
click at [44, 170] on link "[PERSON_NAME] 1:48 PM It’s okay I understand!" at bounding box center [61, 160] width 122 height 37
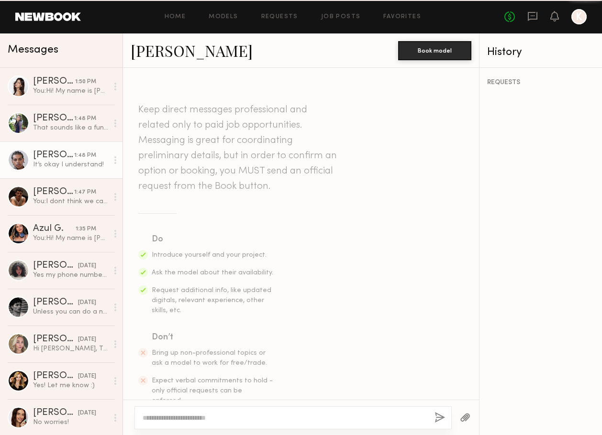
scroll to position [566, 0]
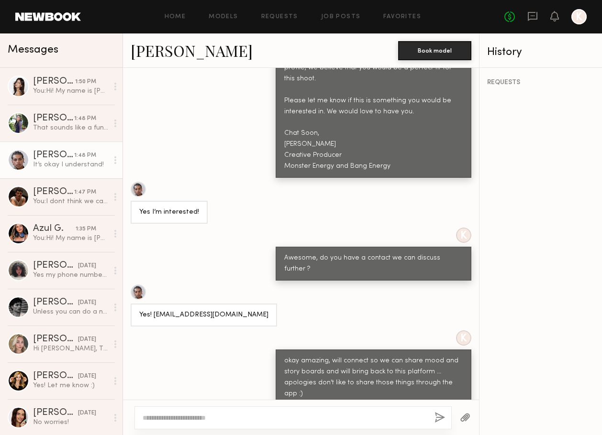
click at [305, 253] on div "Awesome, do you have a contact we can discuss further ?" at bounding box center [373, 264] width 178 height 22
copy div "Awesome, do you have a contact we can discuss further ?"
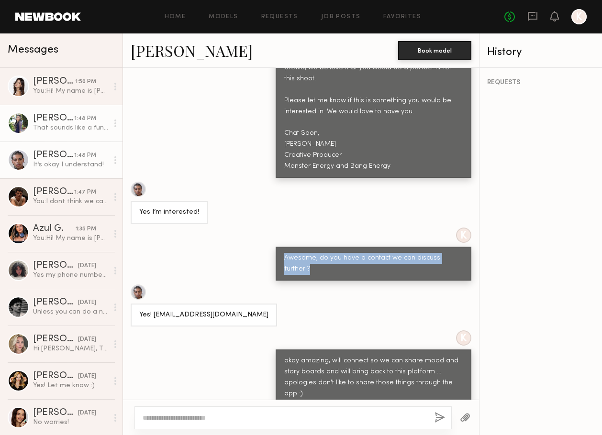
click at [58, 126] on div "That sounds like a fun opportunity and I’m interested!" at bounding box center [70, 127] width 75 height 9
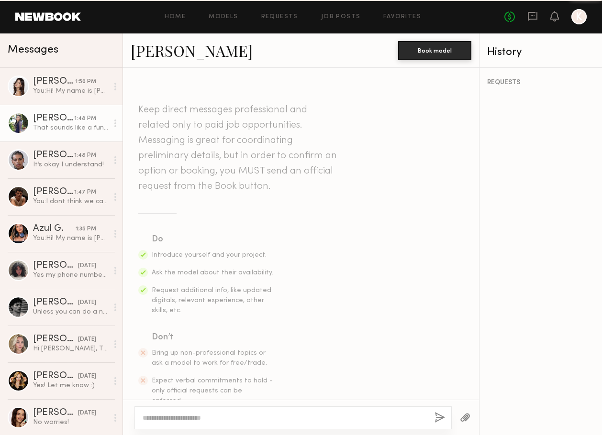
scroll to position [350, 0]
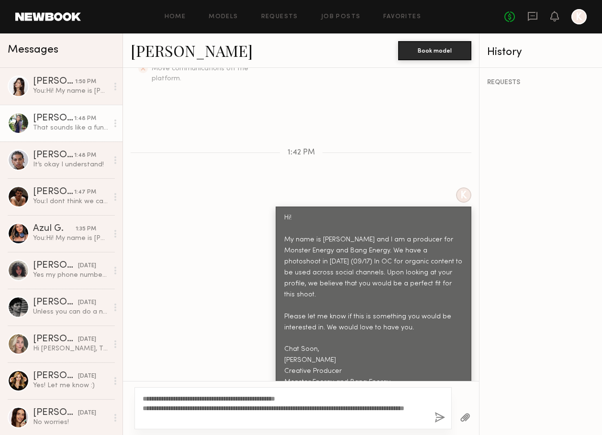
type textarea "**********"
click at [437, 415] on button "button" at bounding box center [439, 418] width 11 height 12
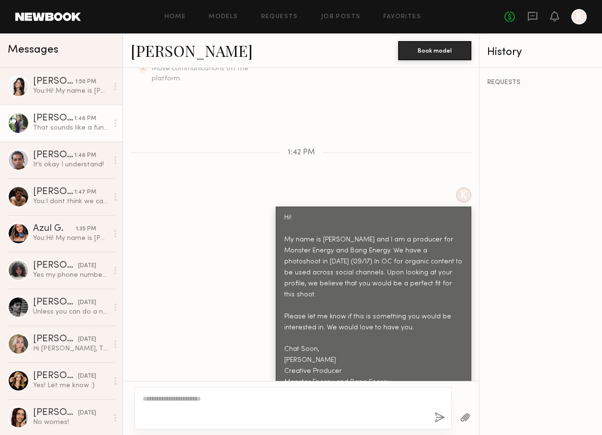
scroll to position [490, 0]
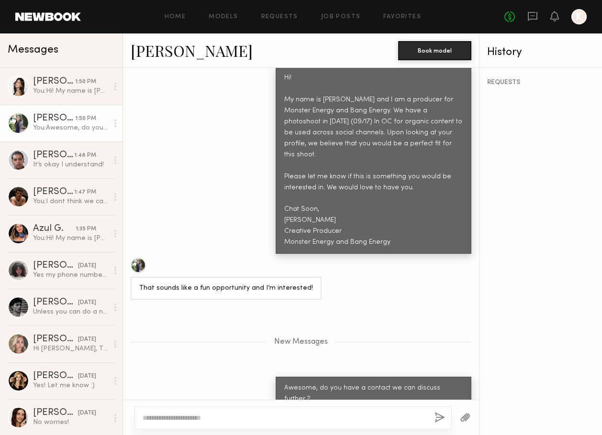
click at [230, 130] on div "K Hi! My name is [PERSON_NAME] and I am a producer for Monster Energy and Bang …" at bounding box center [301, 150] width 356 height 207
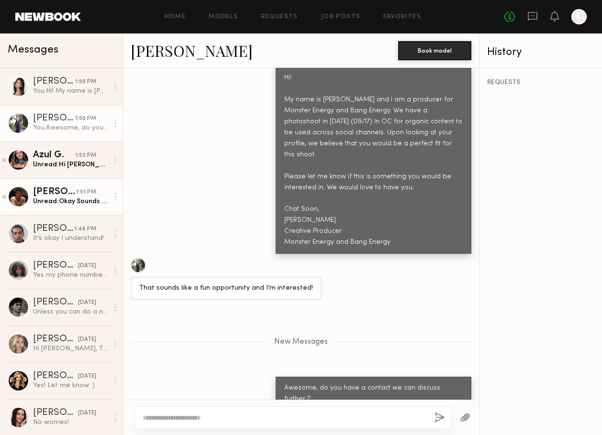
click at [65, 196] on div "[PERSON_NAME]" at bounding box center [54, 192] width 43 height 10
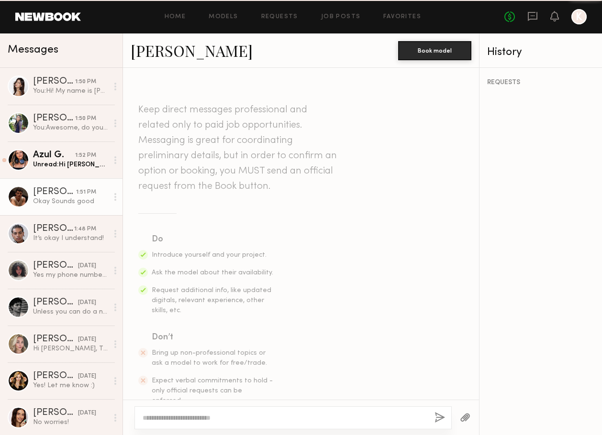
scroll to position [675, 0]
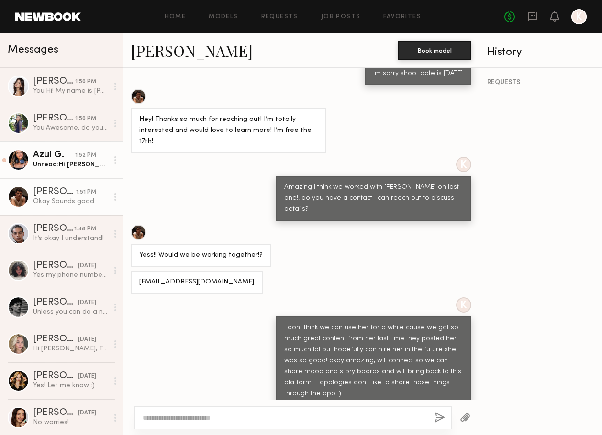
click at [55, 159] on div "Azul G." at bounding box center [54, 156] width 42 height 10
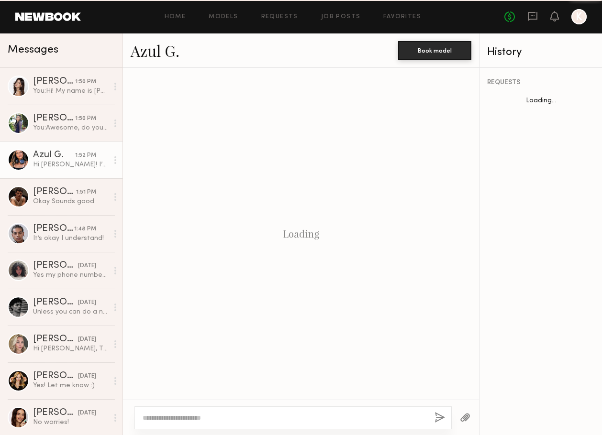
scroll to position [372, 0]
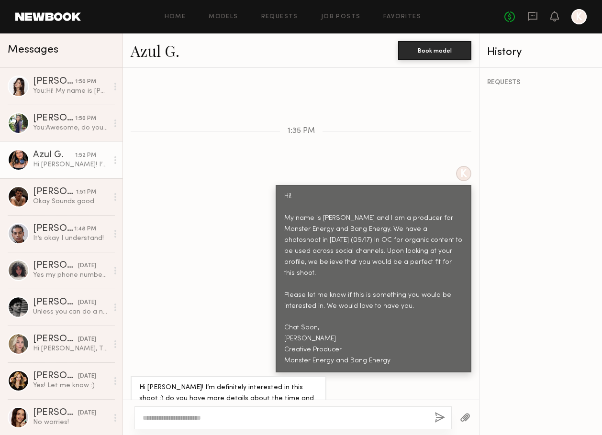
click at [153, 52] on link "Azul G." at bounding box center [155, 50] width 49 height 21
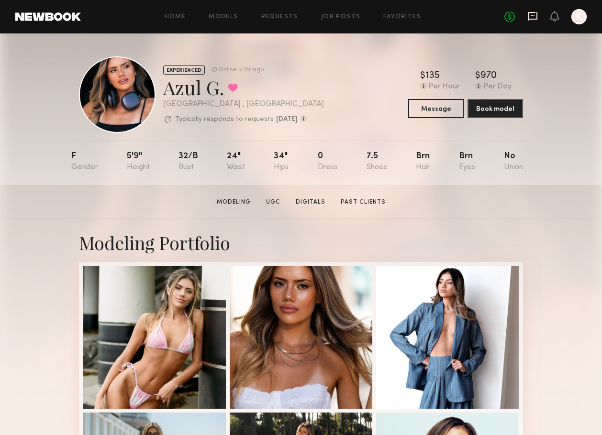
click at [529, 20] on icon at bounding box center [532, 16] width 11 height 11
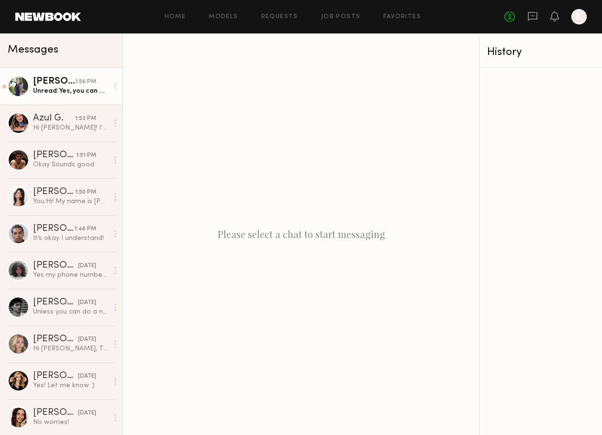
click at [39, 88] on div "Unread: Yes, you can email at Lynnha18@gmail.com or text 9099972152. Whatever y…" at bounding box center [70, 91] width 75 height 9
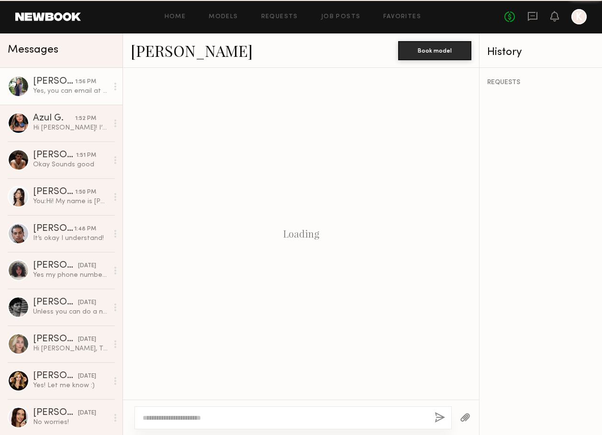
scroll to position [474, 0]
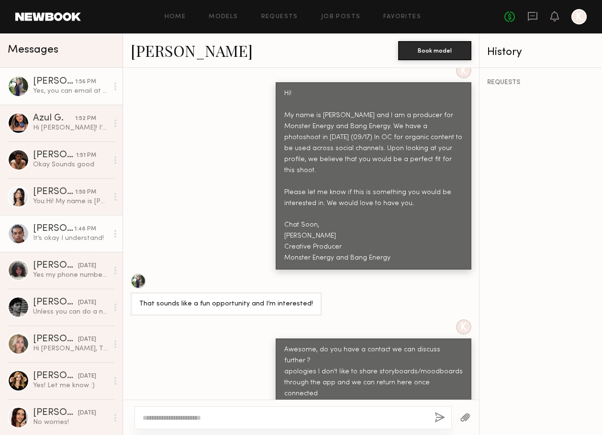
click at [45, 225] on div "[PERSON_NAME]" at bounding box center [53, 229] width 41 height 10
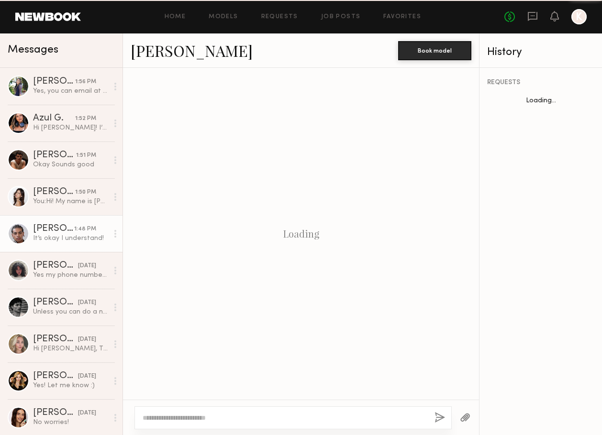
scroll to position [566, 0]
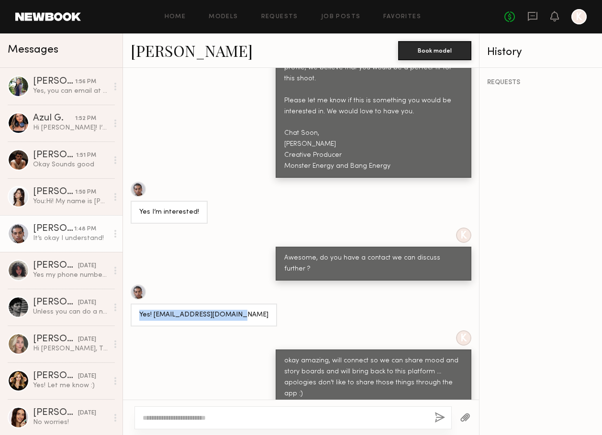
drag, startPoint x: 235, startPoint y: 274, endPoint x: 135, endPoint y: 276, distance: 100.0
click at [135, 304] on div "Yes! Jadsbusiness8@gmail.com" at bounding box center [204, 315] width 146 height 23
copy div "Yes! Jadsbusiness8@gmail.com"
click at [48, 165] on div "Okay Sounds good" at bounding box center [70, 164] width 75 height 9
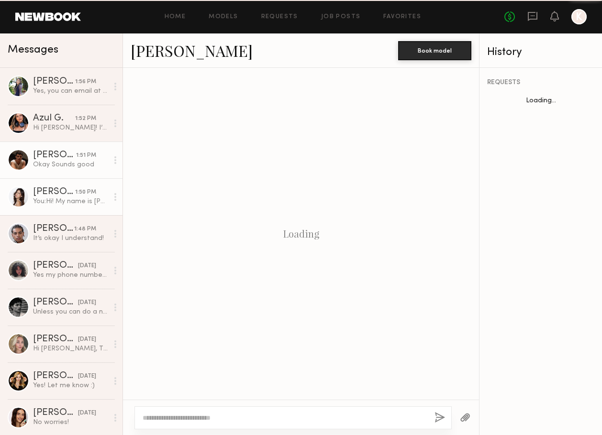
scroll to position [675, 0]
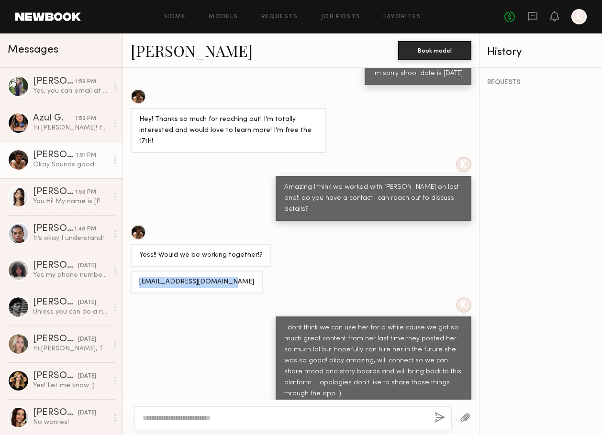
drag, startPoint x: 221, startPoint y: 241, endPoint x: 133, endPoint y: 241, distance: 88.0
click at [133, 271] on div "sterlingraider@gmail.com" at bounding box center [197, 282] width 132 height 23
copy div "sterlingraider@gmail.com"
click at [71, 85] on div "Lynn H." at bounding box center [54, 82] width 42 height 10
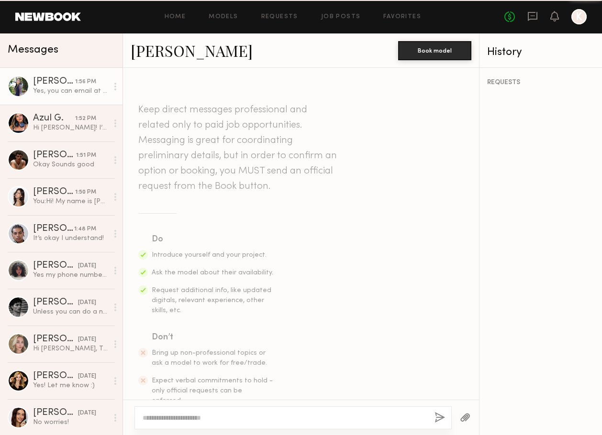
scroll to position [474, 0]
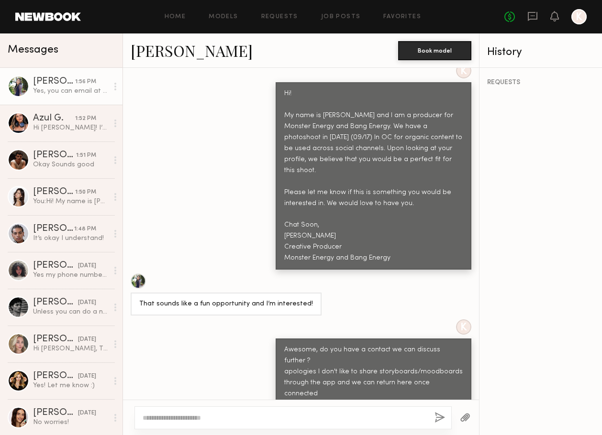
drag, startPoint x: 269, startPoint y: 369, endPoint x: 205, endPoint y: 370, distance: 64.6
click at [205, 416] on div "Yes, you can email at Lynnha18@gmail.com or text 9099972152. Whatever you prefe…" at bounding box center [228, 432] width 178 height 33
copy div "Lynnha18@gmail.com"
drag, startPoint x: 385, startPoint y: 231, endPoint x: 283, endPoint y: 78, distance: 183.8
click at [283, 82] on div "Hi! My name is Kayla Selenski and I am a producer for Monster Energy and Bang E…" at bounding box center [373, 175] width 196 height 187
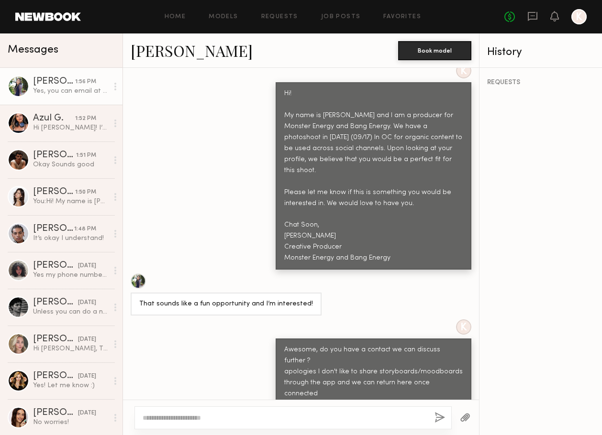
copy div "Hi! My name is Kayla Selenski and I am a producer for Monster Energy and Bang E…"
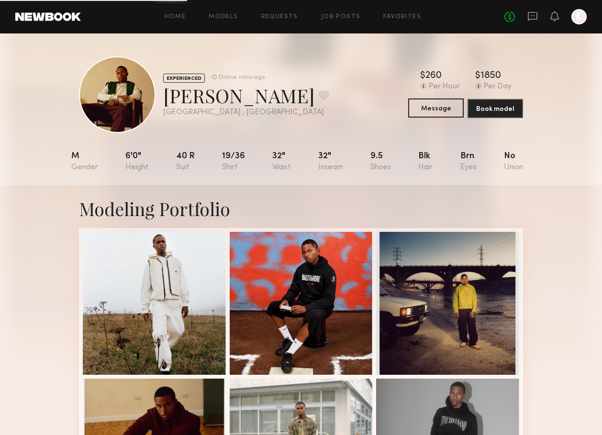
click at [439, 109] on button "Message" at bounding box center [435, 108] width 55 height 19
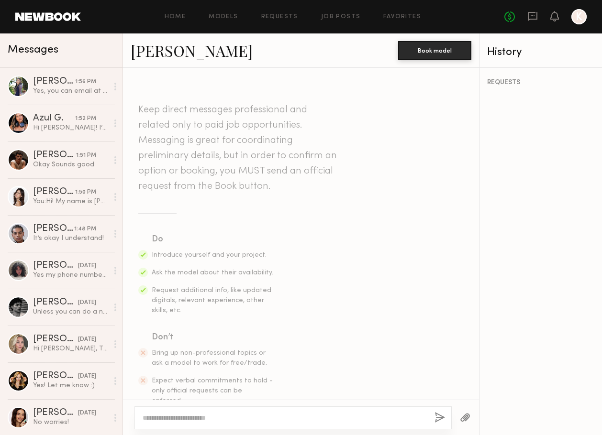
click at [259, 408] on div at bounding box center [292, 417] width 317 height 23
click at [258, 412] on div at bounding box center [292, 417] width 317 height 23
click at [253, 416] on textarea at bounding box center [285, 418] width 284 height 10
paste textarea "**********"
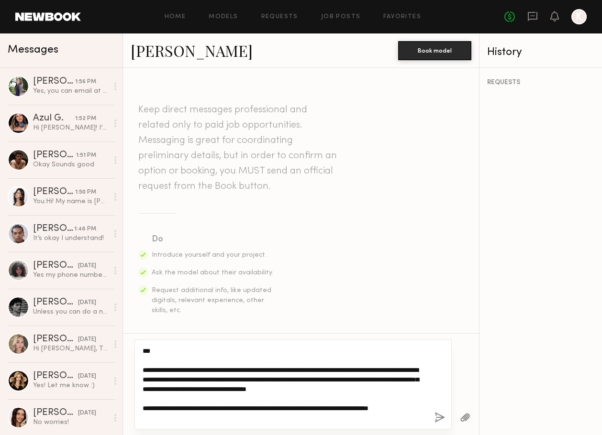
type textarea "**********"
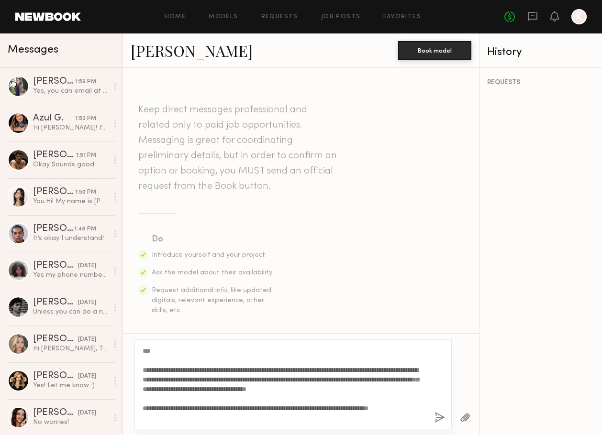
click at [436, 417] on button "button" at bounding box center [439, 418] width 11 height 12
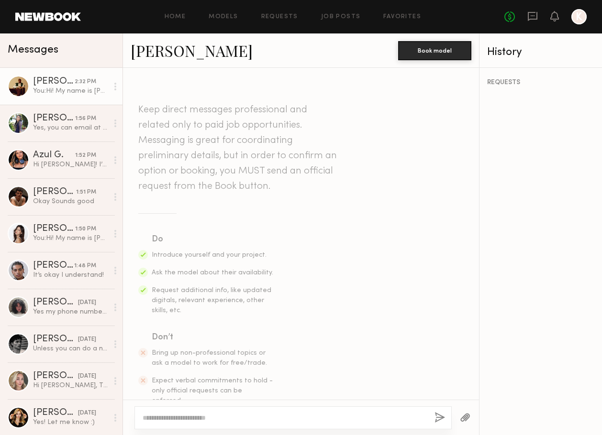
scroll to position [323, 0]
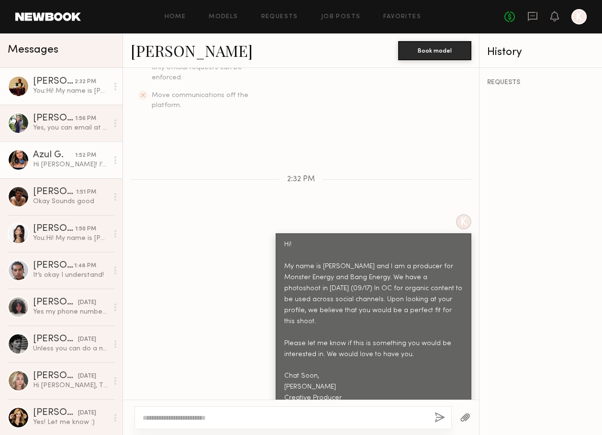
click at [62, 165] on div "Hi Kayla! I’m definitely interested in this shoot :) do you have more details a…" at bounding box center [70, 164] width 75 height 9
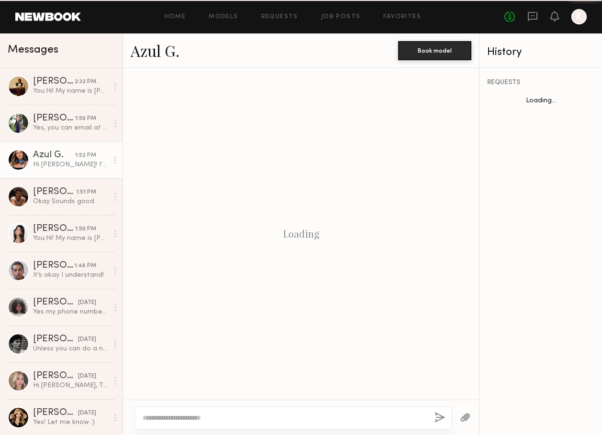
scroll to position [372, 0]
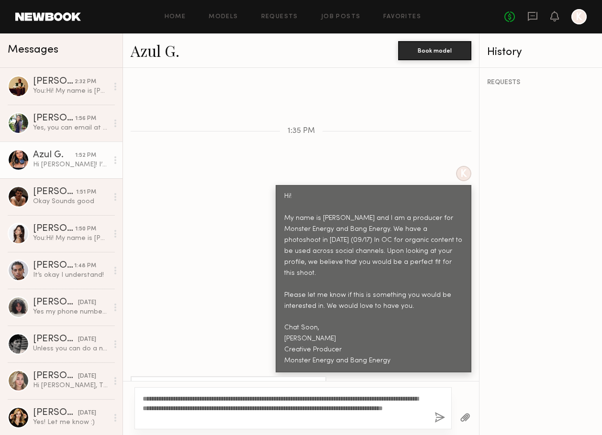
click at [222, 418] on textarea "**********" at bounding box center [285, 408] width 284 height 29
type textarea "**********"
click at [433, 415] on div "**********" at bounding box center [292, 408] width 317 height 42
click at [438, 417] on button "button" at bounding box center [439, 418] width 11 height 12
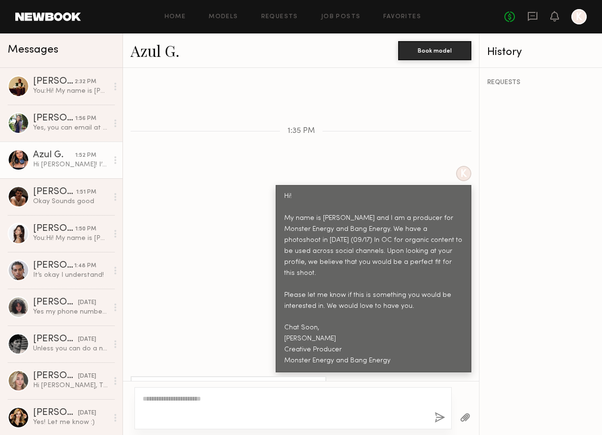
scroll to position [523, 0]
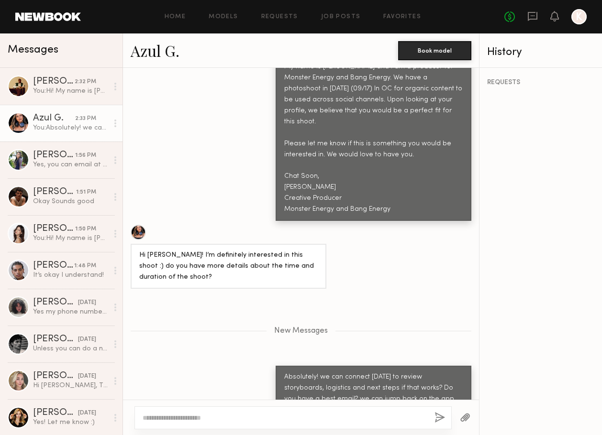
click at [187, 151] on div "K Hi! My name is Kayla Selenski and I am a producer for Monster Energy and Bang…" at bounding box center [301, 117] width 356 height 207
click at [74, 160] on div "Yes, you can email at Lynnha18@gmail.com or text 9099972152. Whatever you prefe…" at bounding box center [70, 164] width 75 height 9
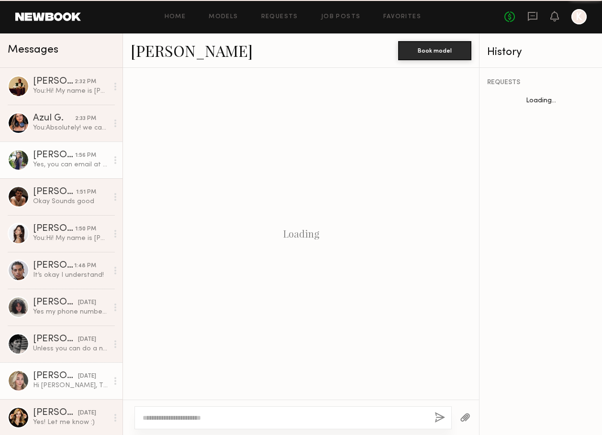
scroll to position [474, 0]
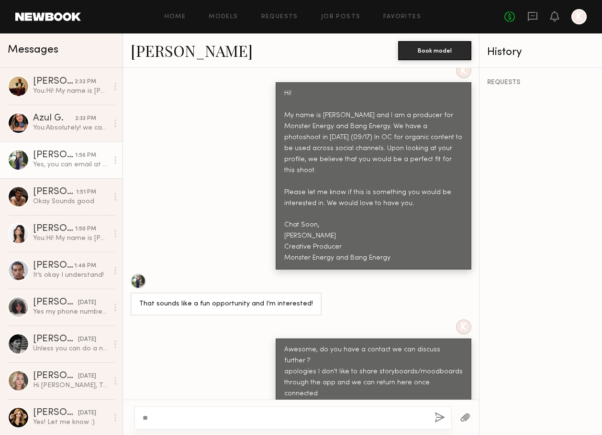
type textarea "*"
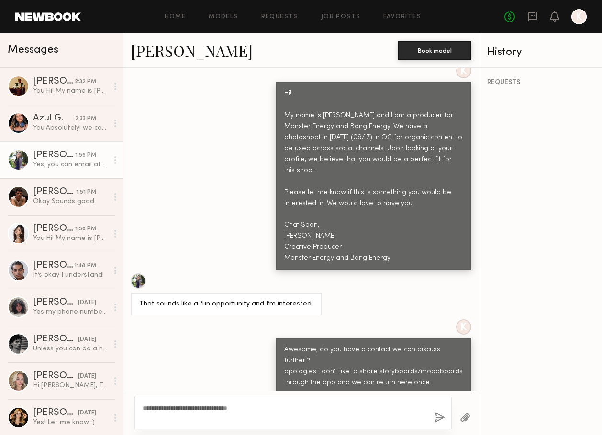
type textarea "**********"
click at [436, 418] on button "button" at bounding box center [439, 418] width 11 height 12
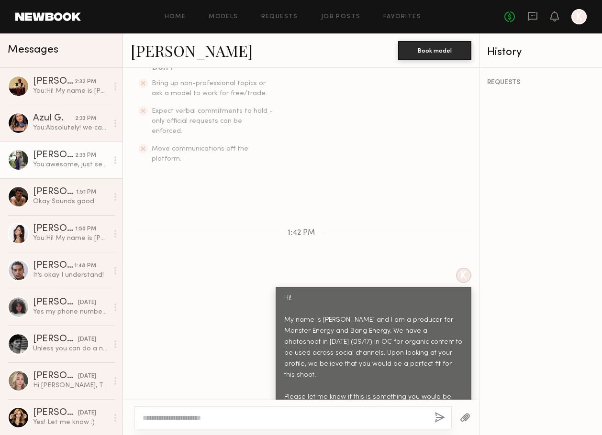
scroll to position [0, 0]
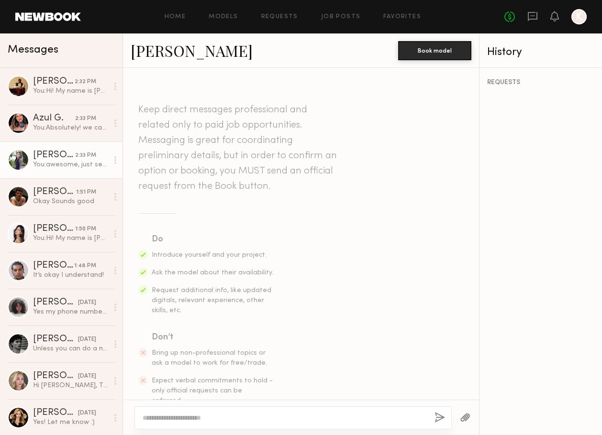
click at [173, 49] on link "Lynn H." at bounding box center [192, 50] width 122 height 21
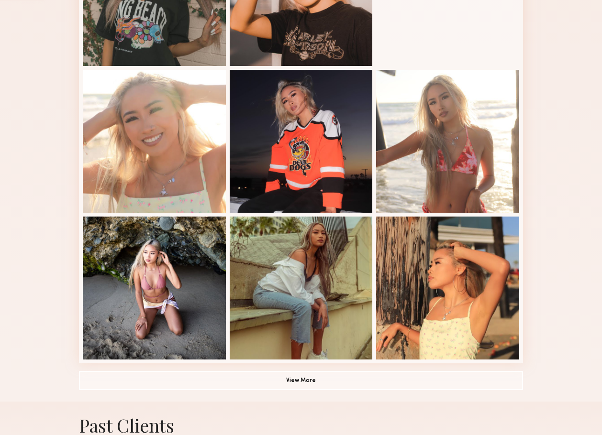
scroll to position [530, 0]
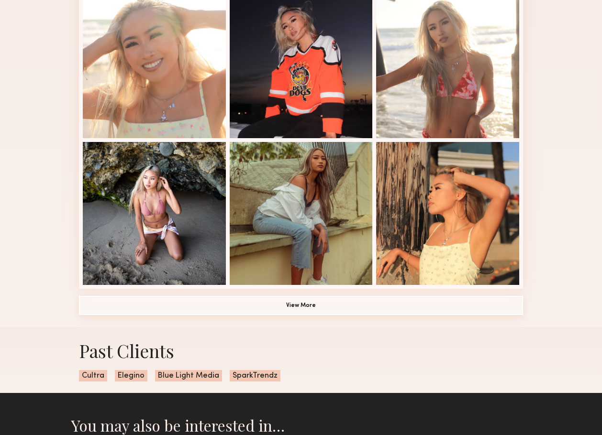
click at [281, 307] on button "View More" at bounding box center [301, 305] width 444 height 19
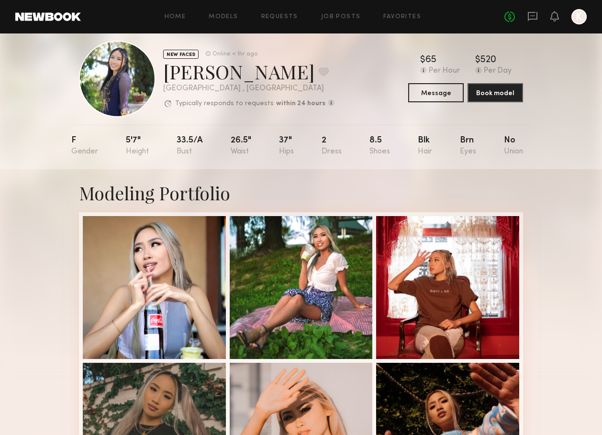
scroll to position [0, 0]
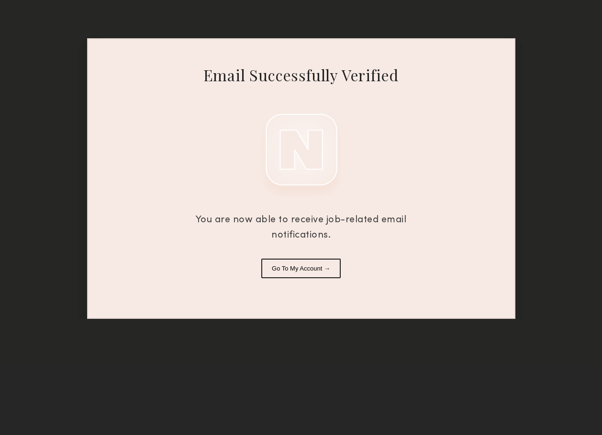
click at [303, 271] on button "Go To My Account →" at bounding box center [300, 269] width 79 height 20
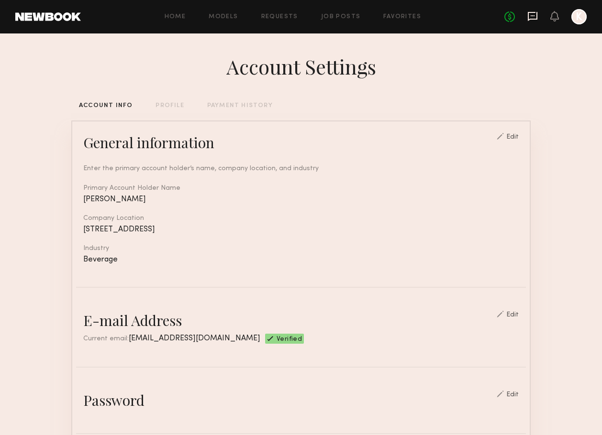
click at [532, 15] on icon at bounding box center [532, 15] width 4 height 1
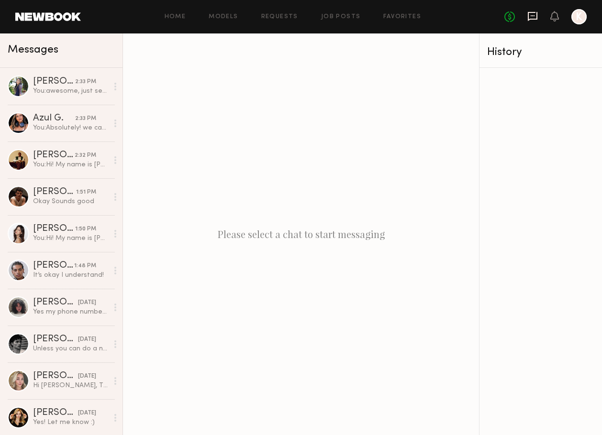
click at [535, 16] on icon at bounding box center [532, 16] width 11 height 11
click at [59, 165] on div "You: Hi! My name is [PERSON_NAME] and I am a producer for Monster Energy and Ba…" at bounding box center [70, 164] width 75 height 9
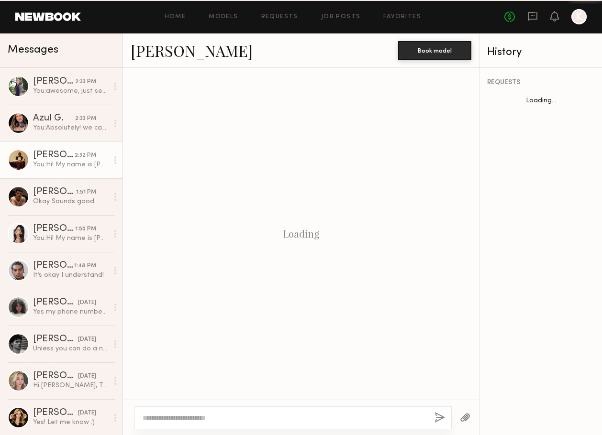
scroll to position [323, 0]
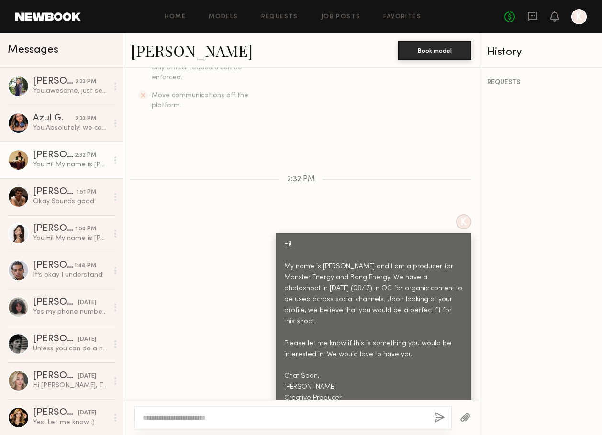
click at [156, 52] on link "[PERSON_NAME]" at bounding box center [192, 50] width 122 height 21
